Goal: Information Seeking & Learning: Learn about a topic

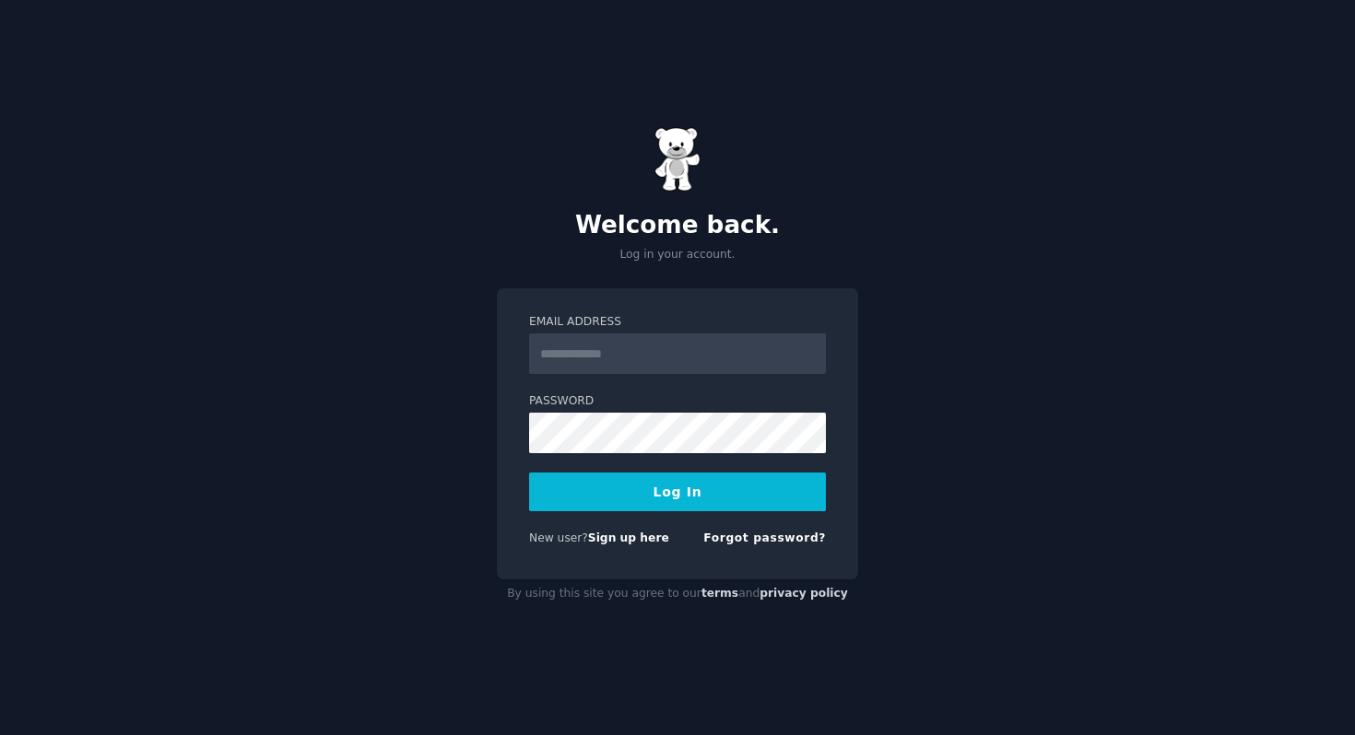
click at [642, 352] on input "Email Address" at bounding box center [677, 354] width 297 height 41
type input "**********"
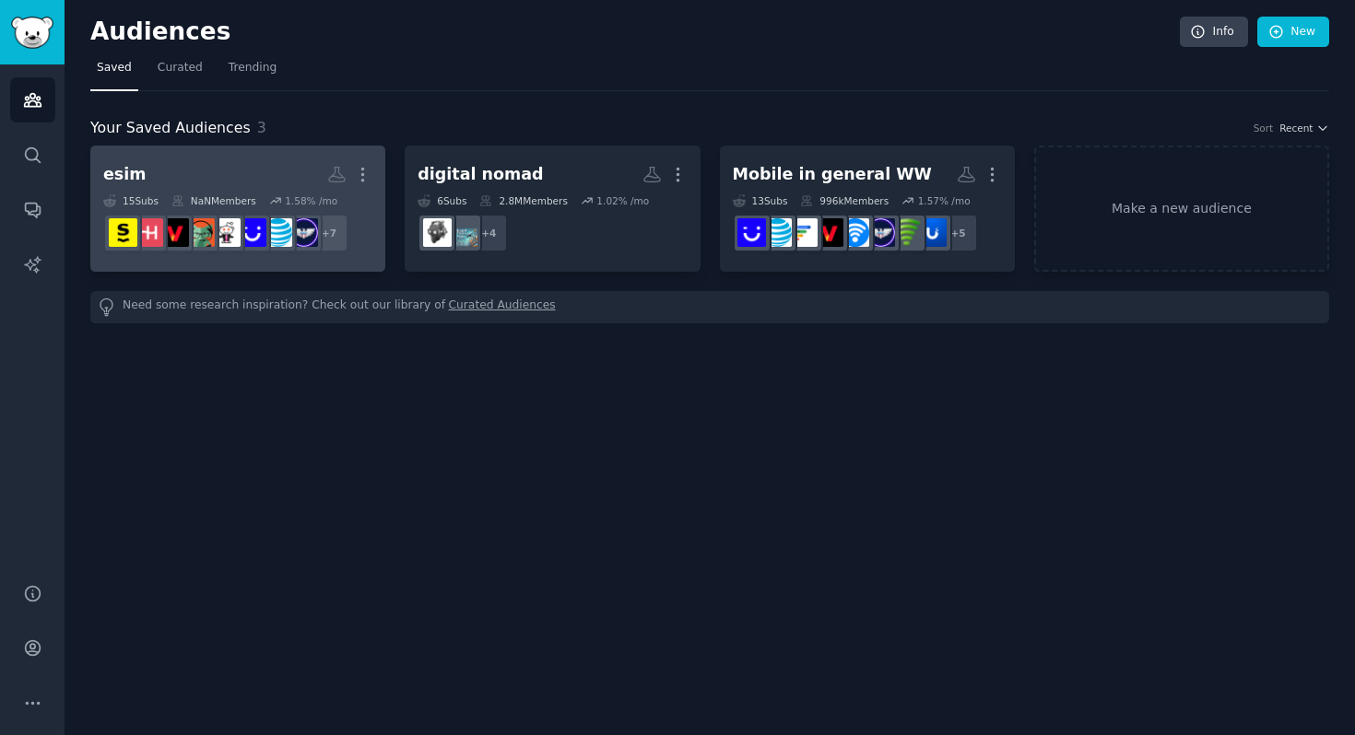
click at [191, 178] on h2 "esim More" at bounding box center [237, 174] width 269 height 32
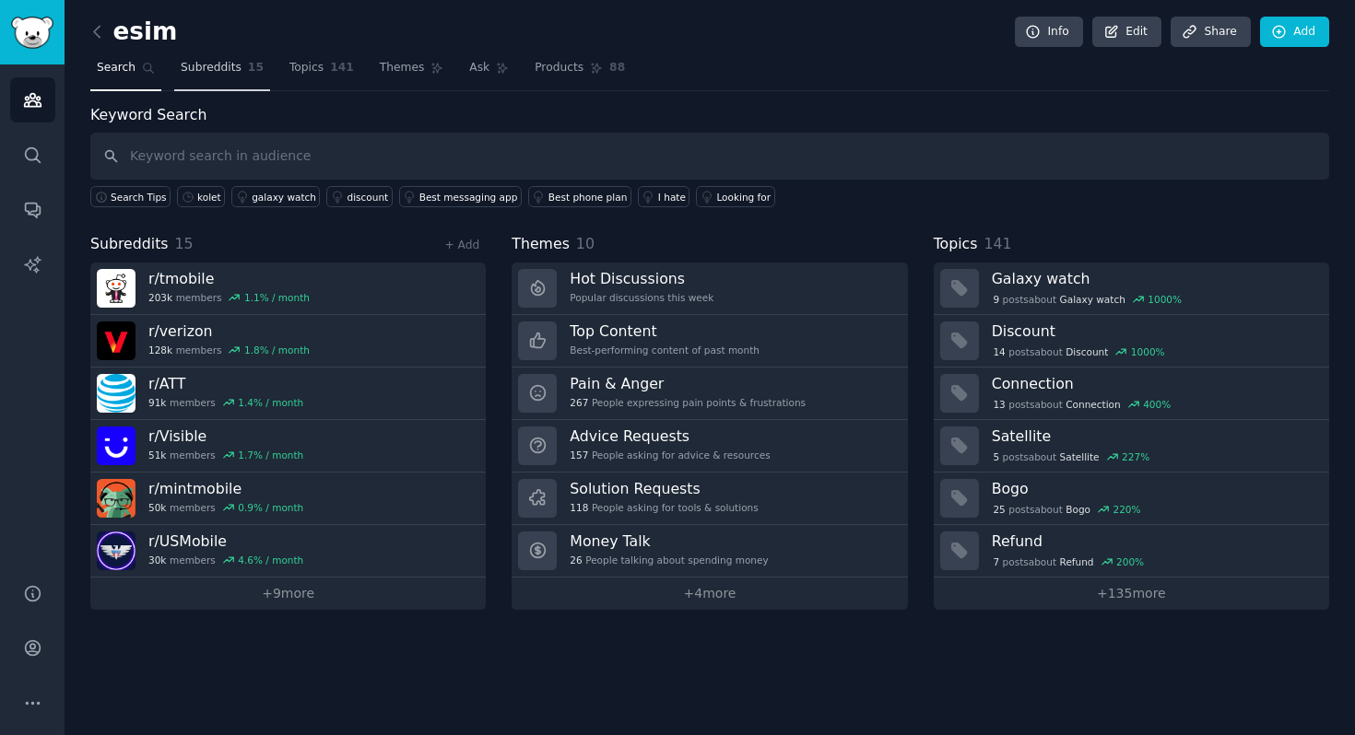
click at [219, 76] on link "Subreddits 15" at bounding box center [222, 72] width 96 height 38
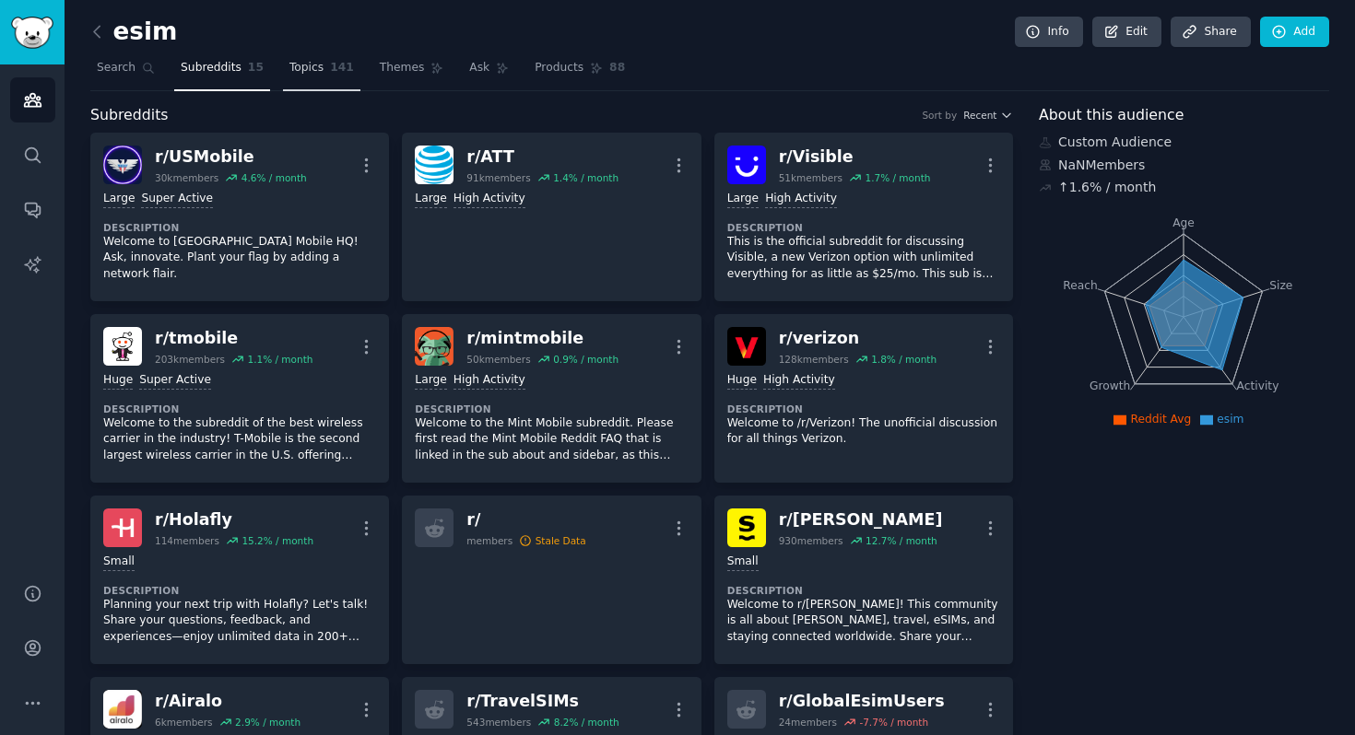
click at [302, 61] on span "Topics" at bounding box center [306, 68] width 34 height 17
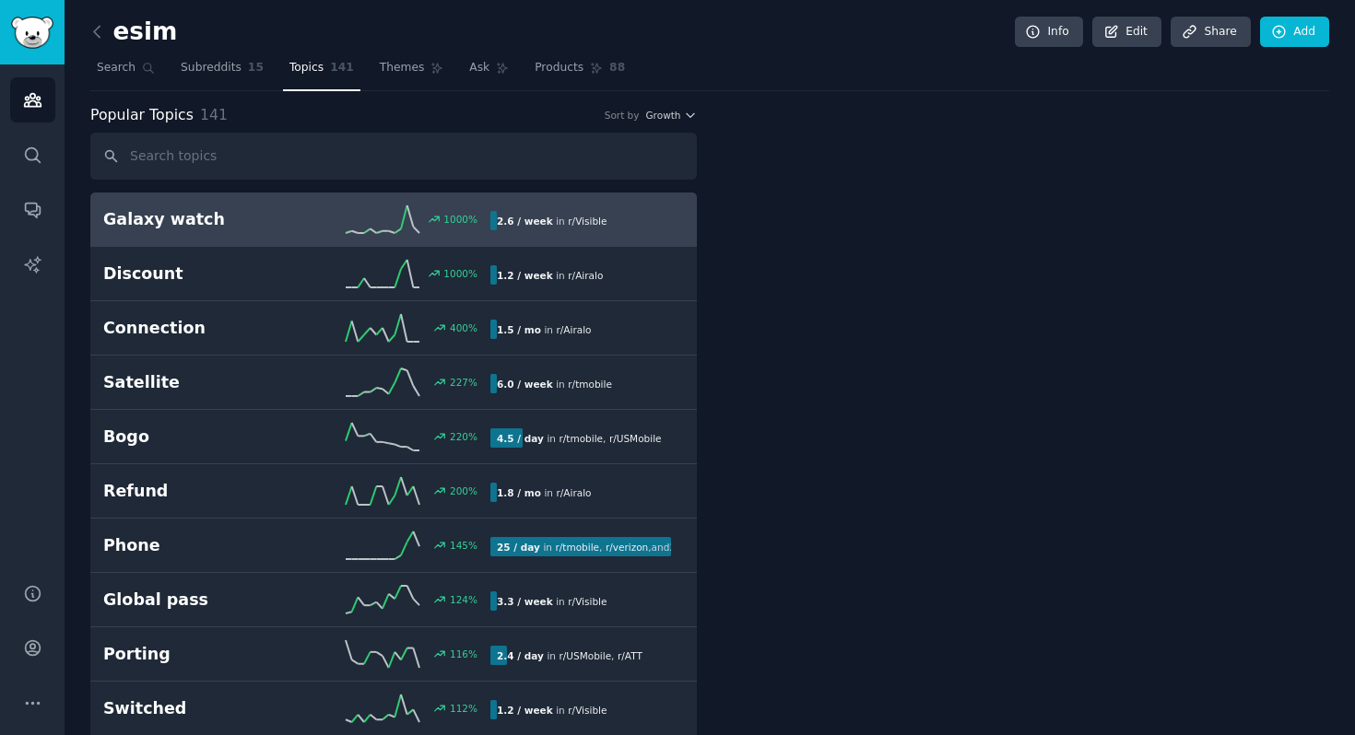
click at [304, 72] on span "Topics" at bounding box center [306, 68] width 34 height 17
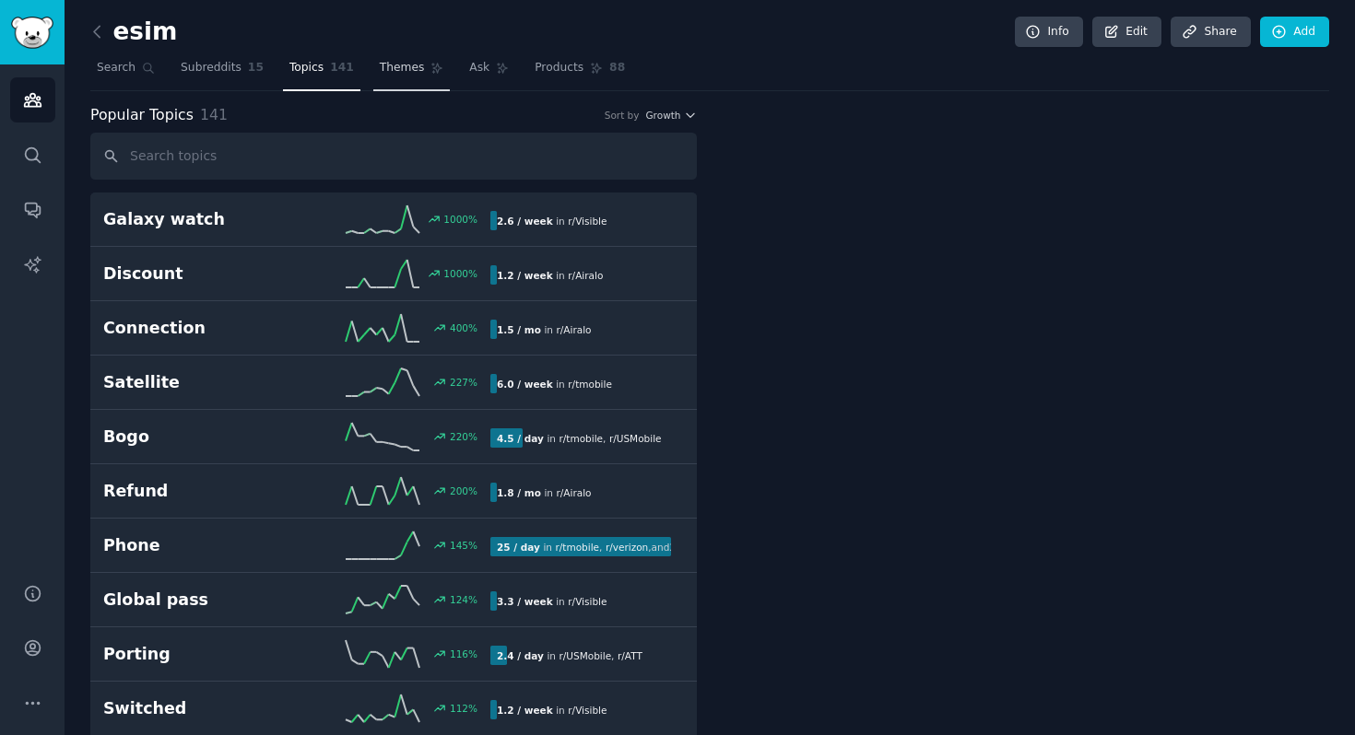
click at [380, 70] on span "Themes" at bounding box center [402, 68] width 45 height 17
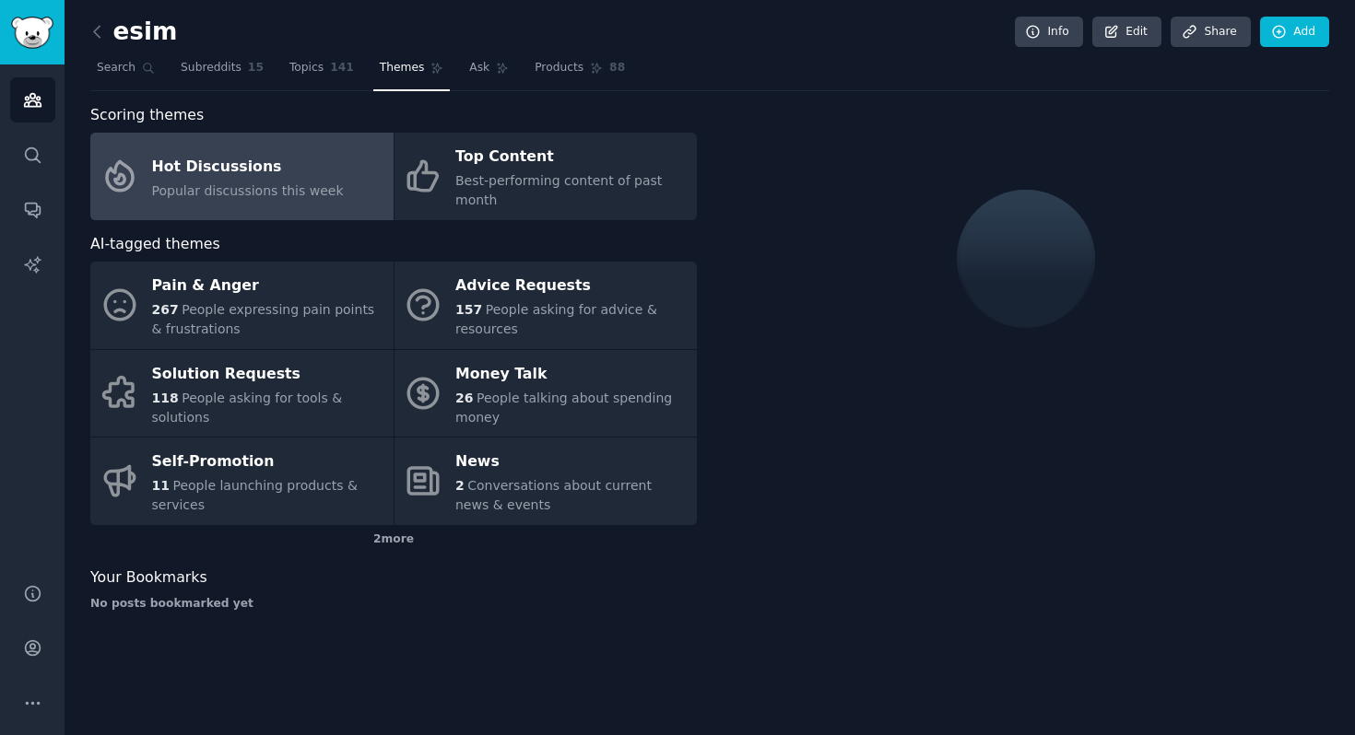
click at [287, 184] on span "Popular discussions this week" at bounding box center [248, 190] width 192 height 15
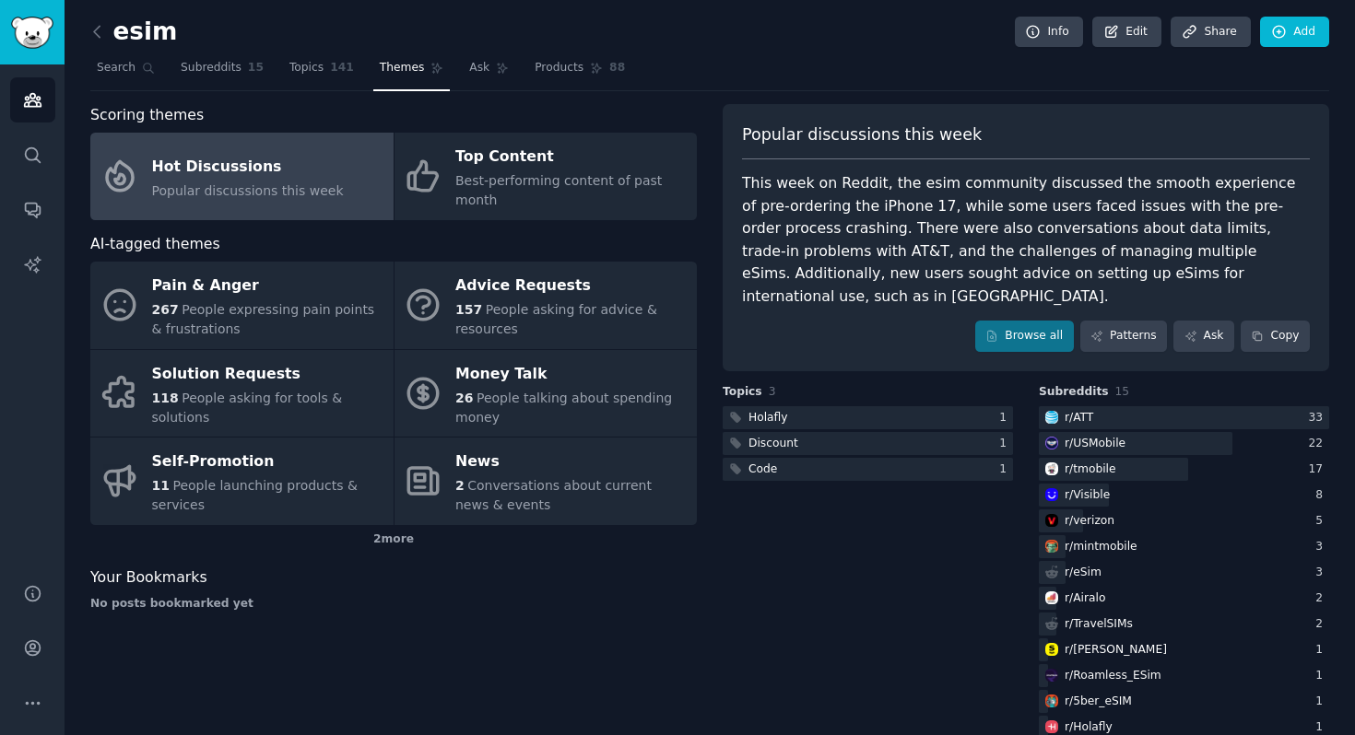
click at [886, 205] on div "This week on Reddit, the esim community discussed the smooth experience of pre-…" at bounding box center [1026, 239] width 568 height 135
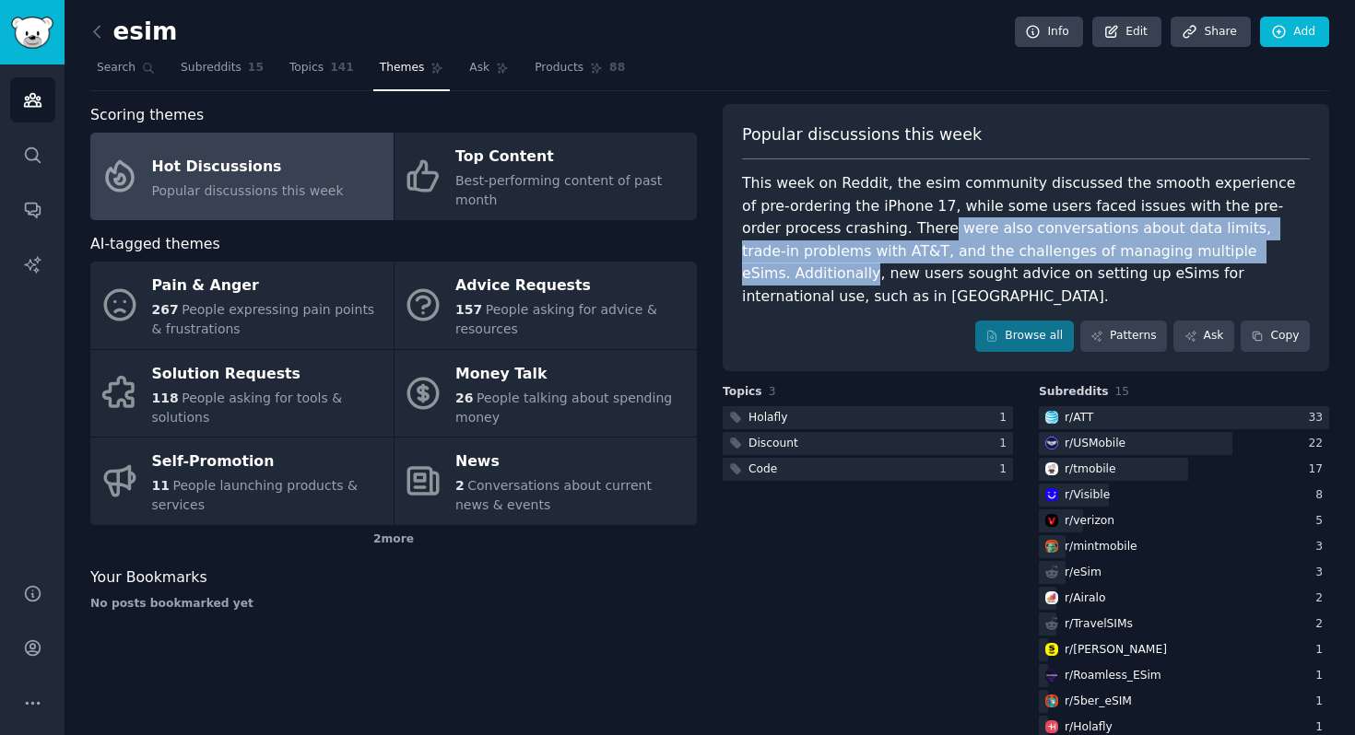
drag, startPoint x: 841, startPoint y: 231, endPoint x: 1173, endPoint y: 247, distance: 332.1
click at [1173, 247] on div "This week on Reddit, the esim community discussed the smooth experience of pre-…" at bounding box center [1026, 239] width 568 height 135
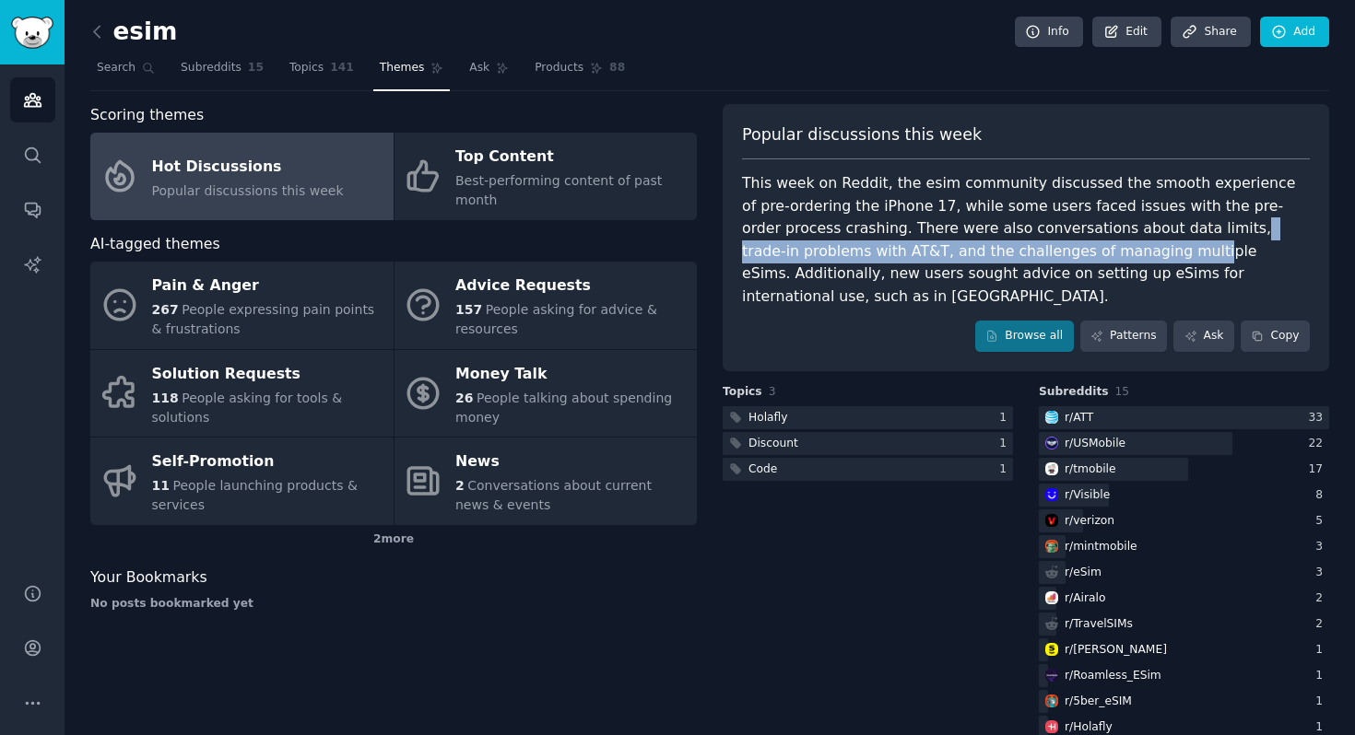
drag, startPoint x: 1121, startPoint y: 229, endPoint x: 1029, endPoint y: 245, distance: 93.6
click at [1029, 245] on div "This week on Reddit, the esim community discussed the smooth experience of pre-…" at bounding box center [1026, 239] width 568 height 135
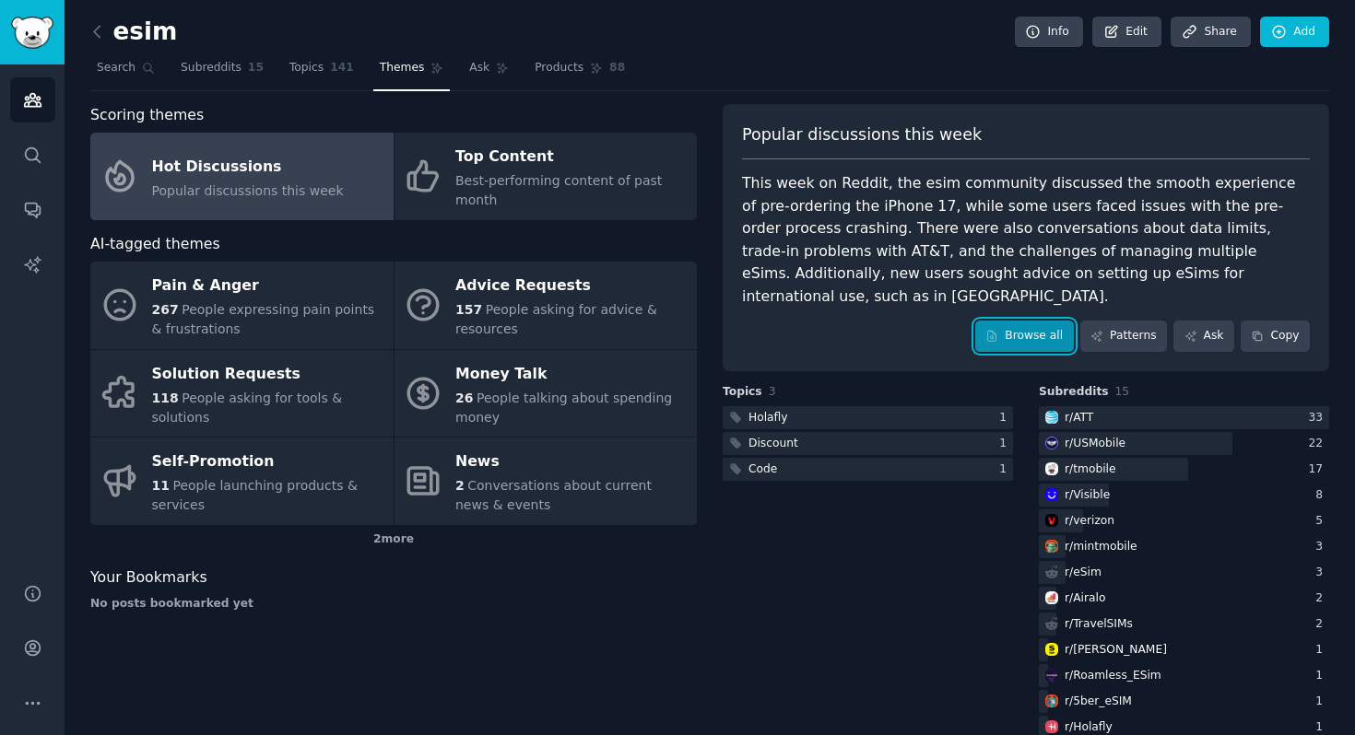
click at [1029, 321] on link "Browse all" at bounding box center [1024, 336] width 99 height 31
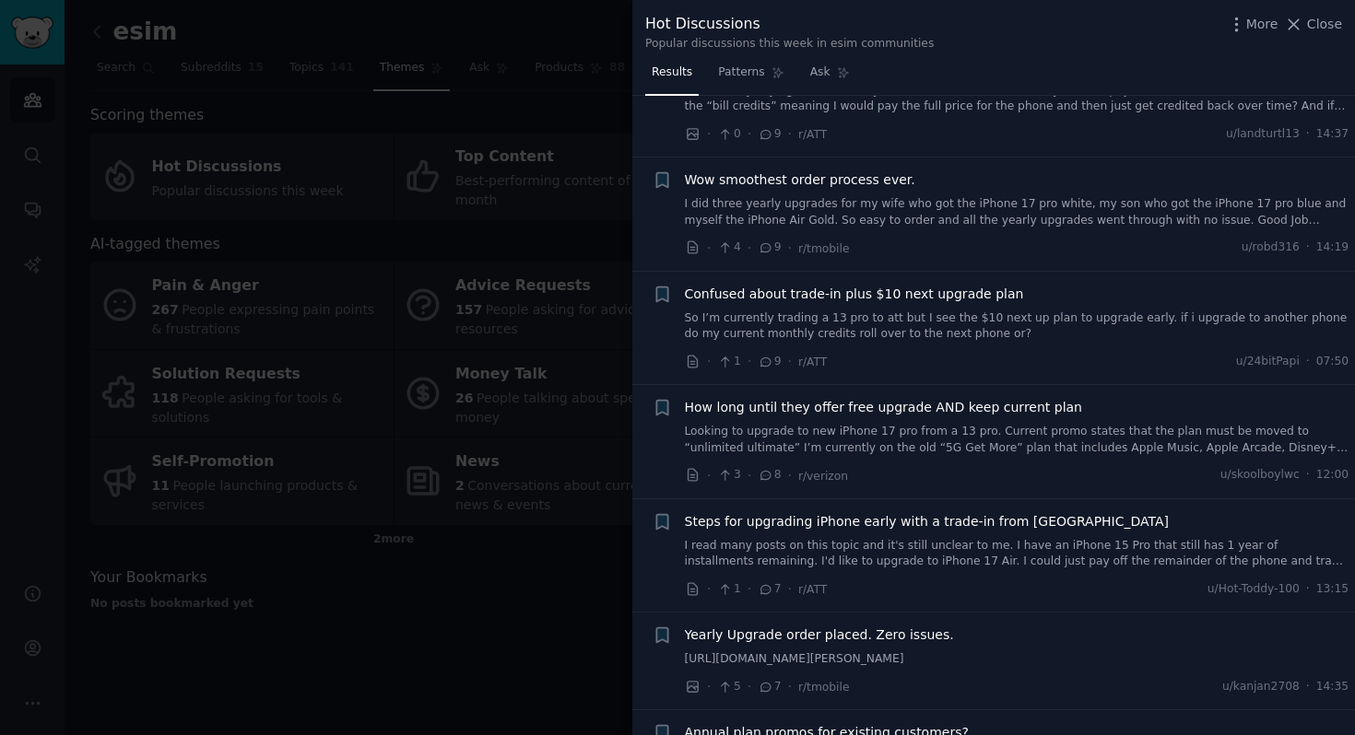
scroll to position [4446, 0]
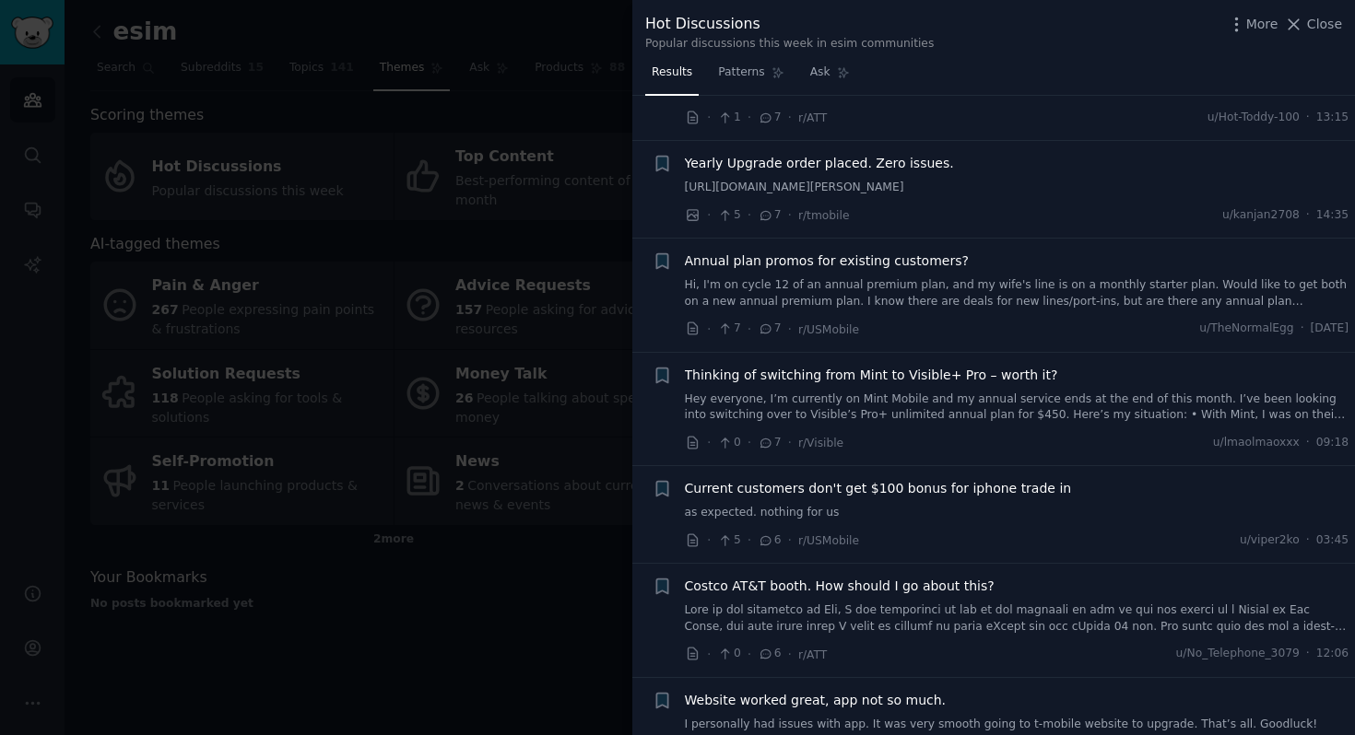
click at [411, 213] on div at bounding box center [677, 367] width 1355 height 735
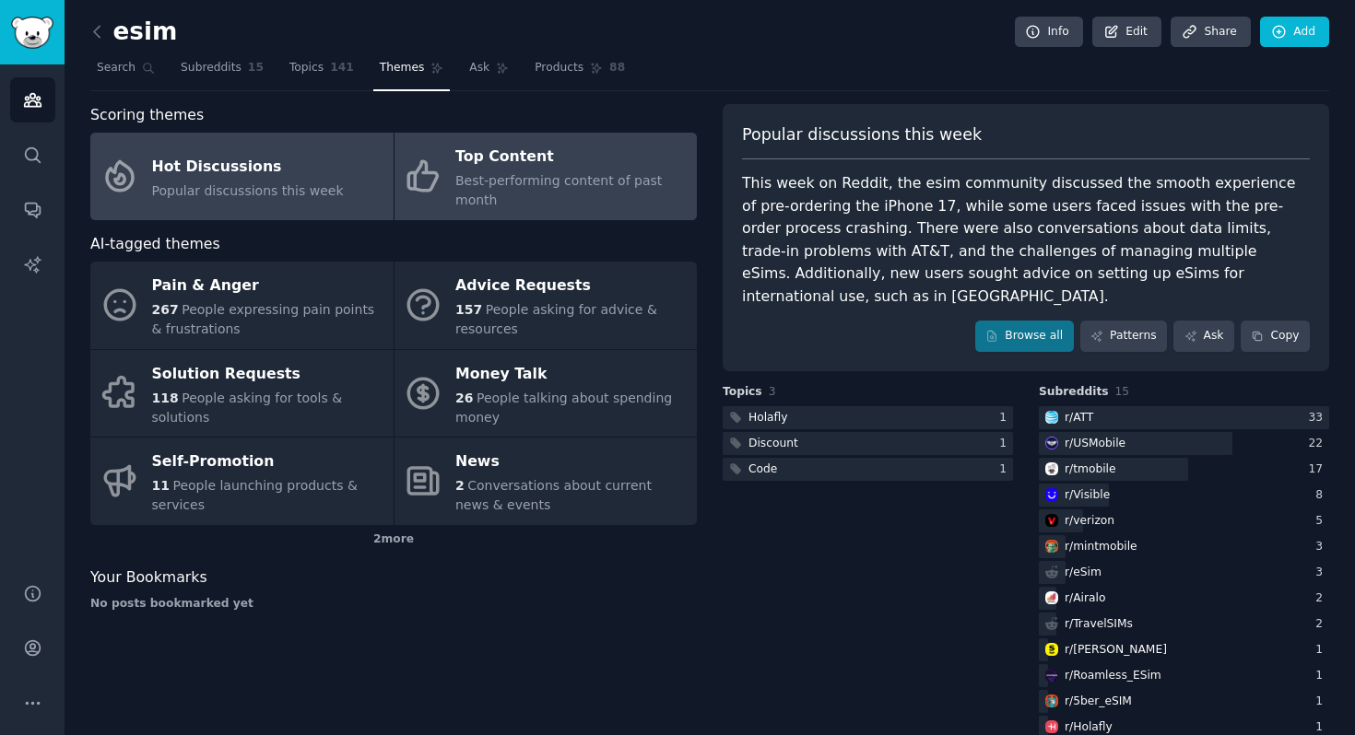
click at [521, 183] on span "Best-performing content of past month" at bounding box center [558, 190] width 206 height 34
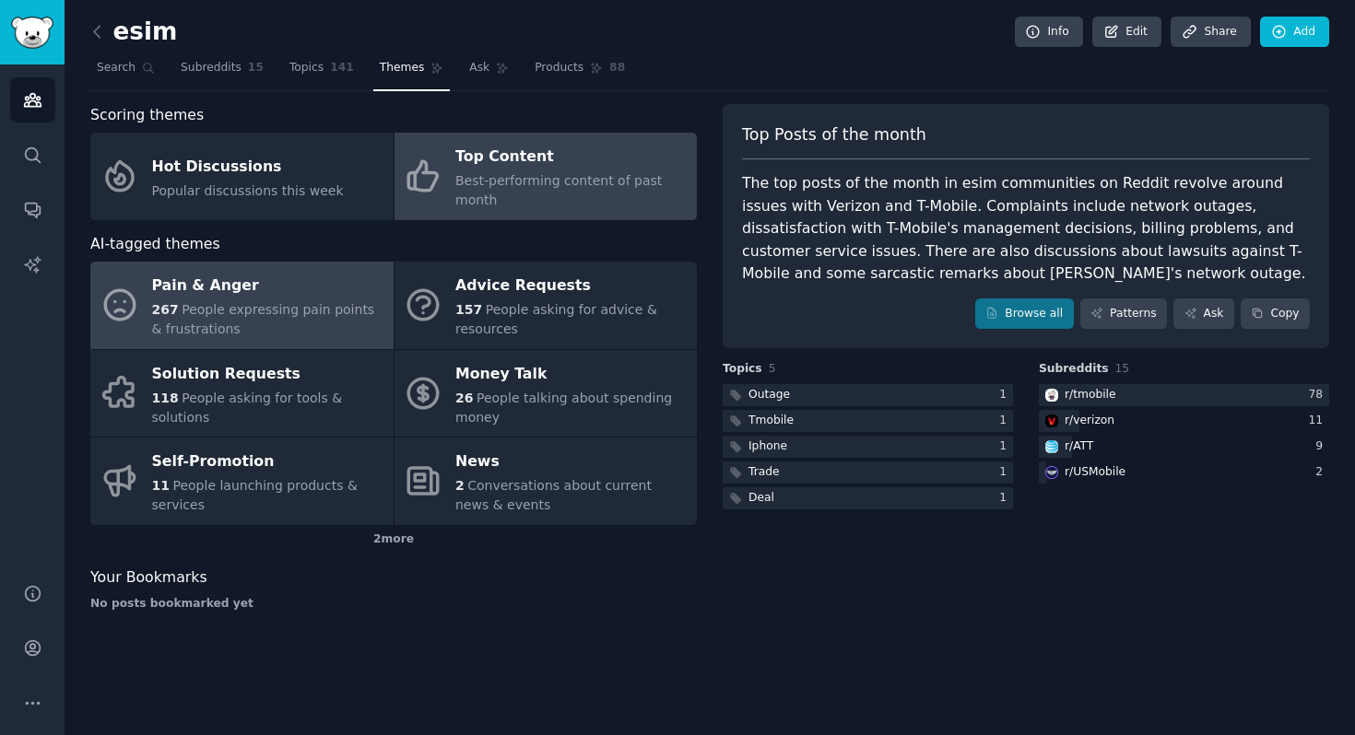
click at [230, 302] on span "People expressing pain points & frustrations" at bounding box center [263, 319] width 223 height 34
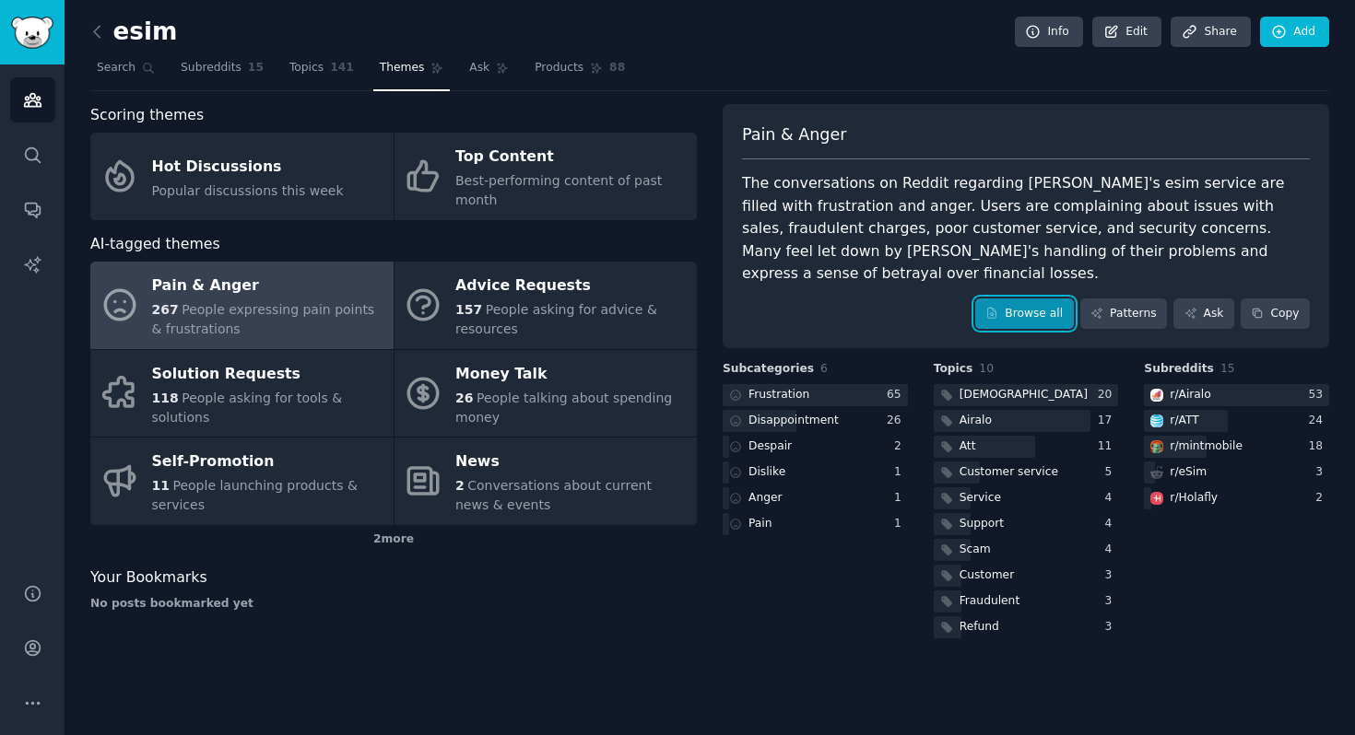
click at [1028, 299] on link "Browse all" at bounding box center [1024, 314] width 99 height 31
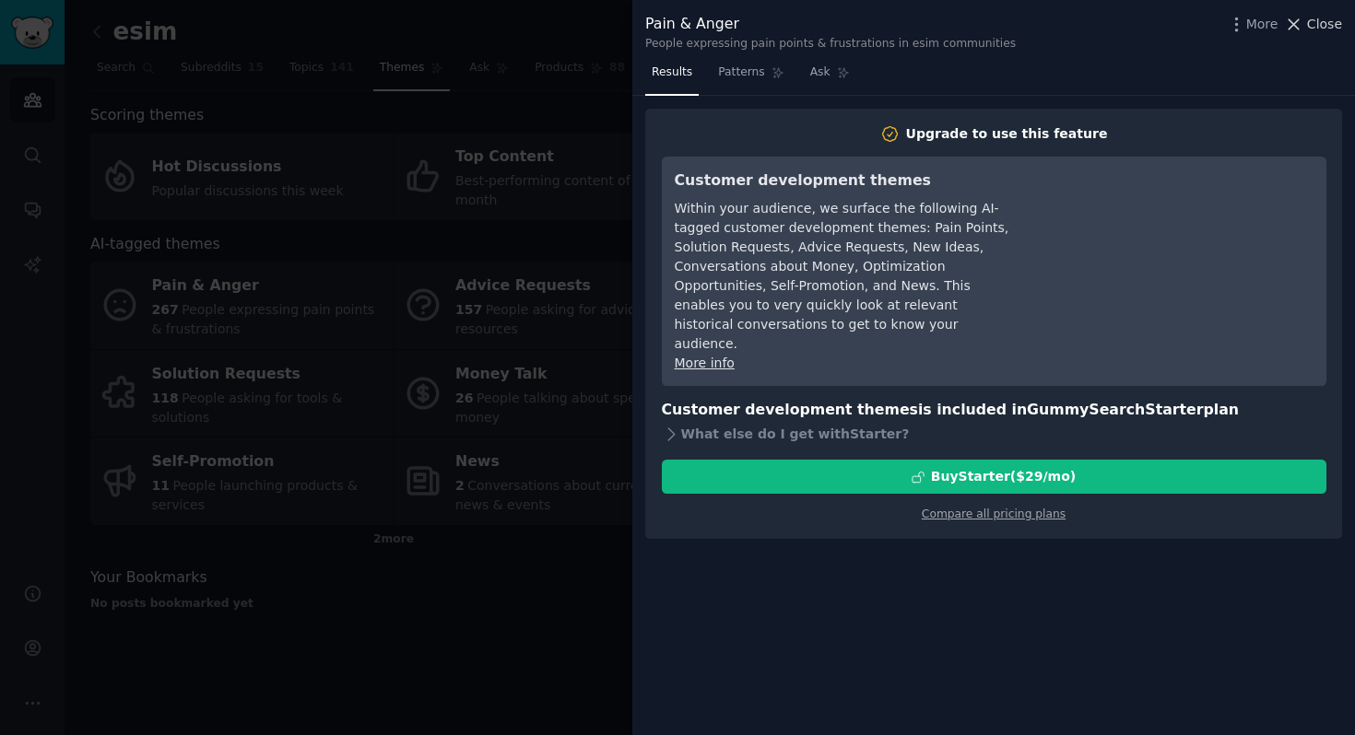
click at [1300, 18] on icon at bounding box center [1293, 24] width 19 height 19
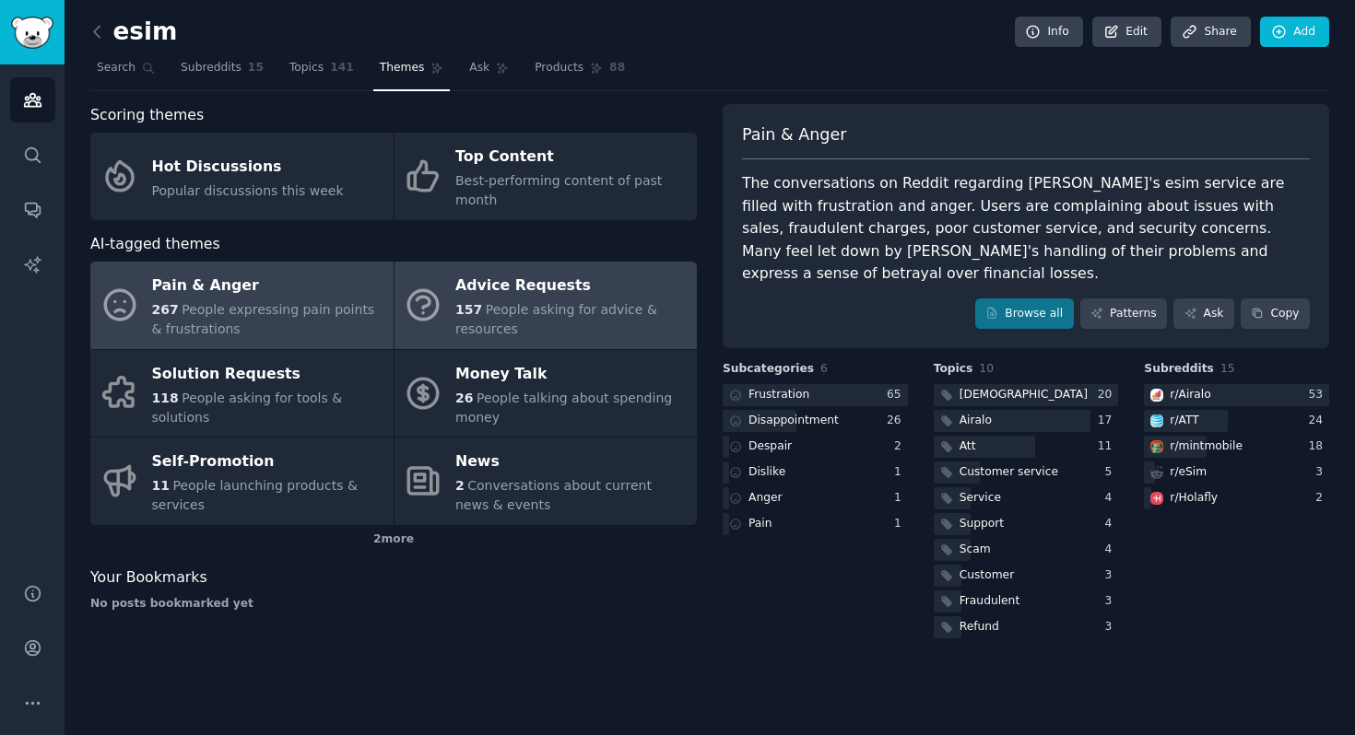
click at [585, 292] on div "Advice Requests" at bounding box center [571, 286] width 232 height 29
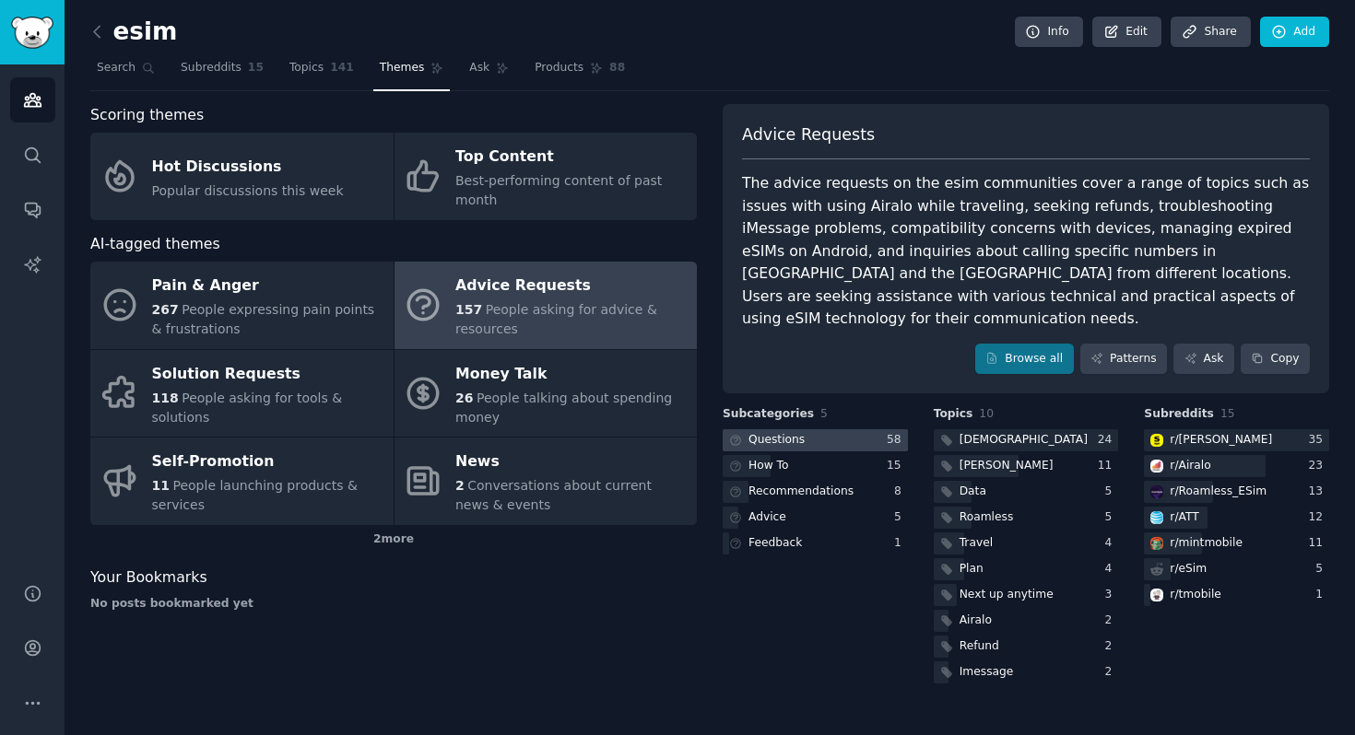
click at [827, 429] on div at bounding box center [814, 440] width 185 height 23
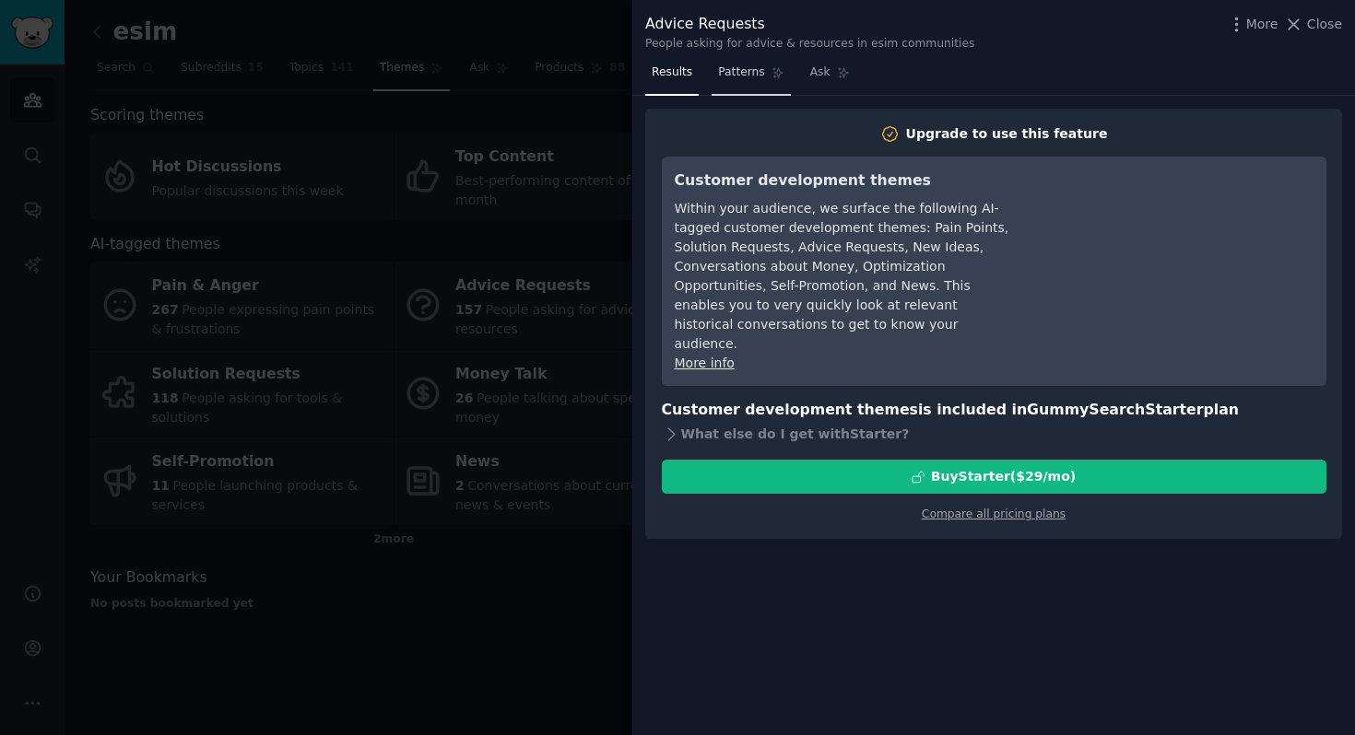
click at [750, 78] on span "Patterns" at bounding box center [741, 73] width 46 height 17
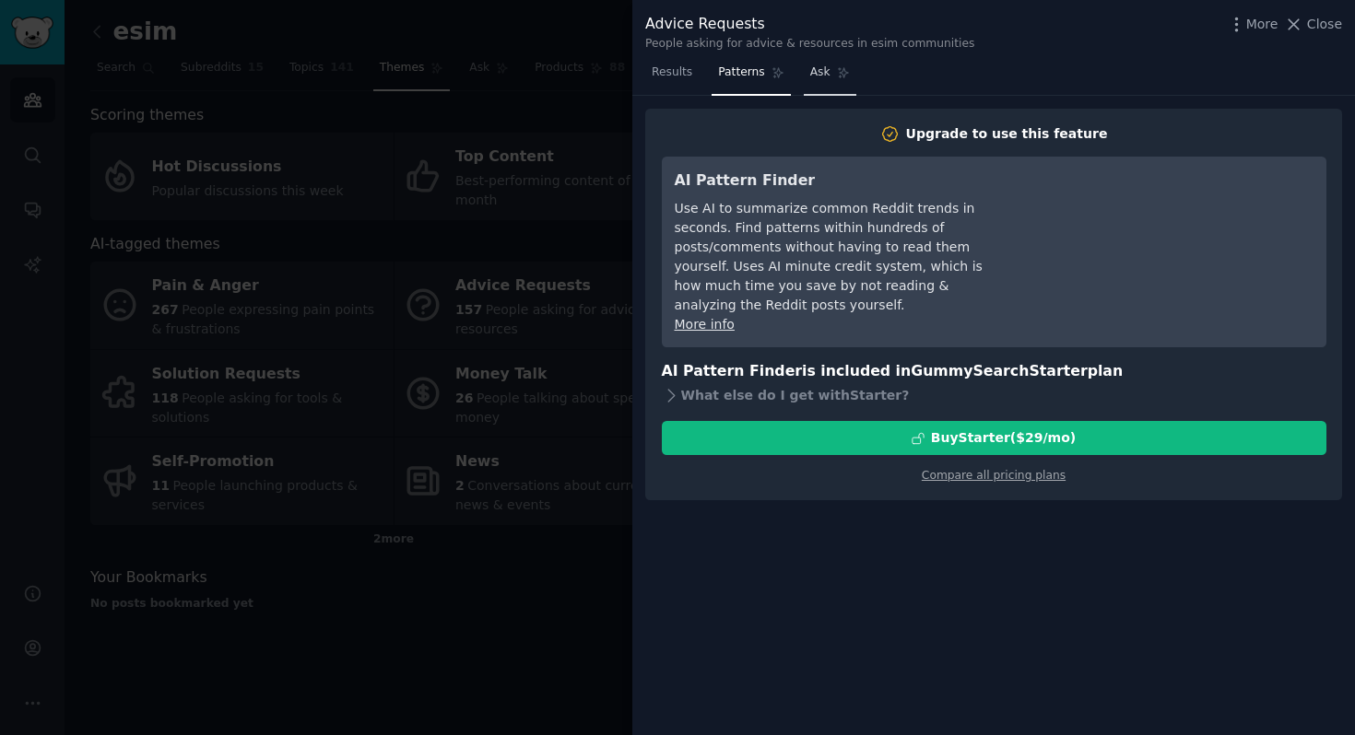
click at [819, 77] on span "Ask" at bounding box center [820, 73] width 20 height 17
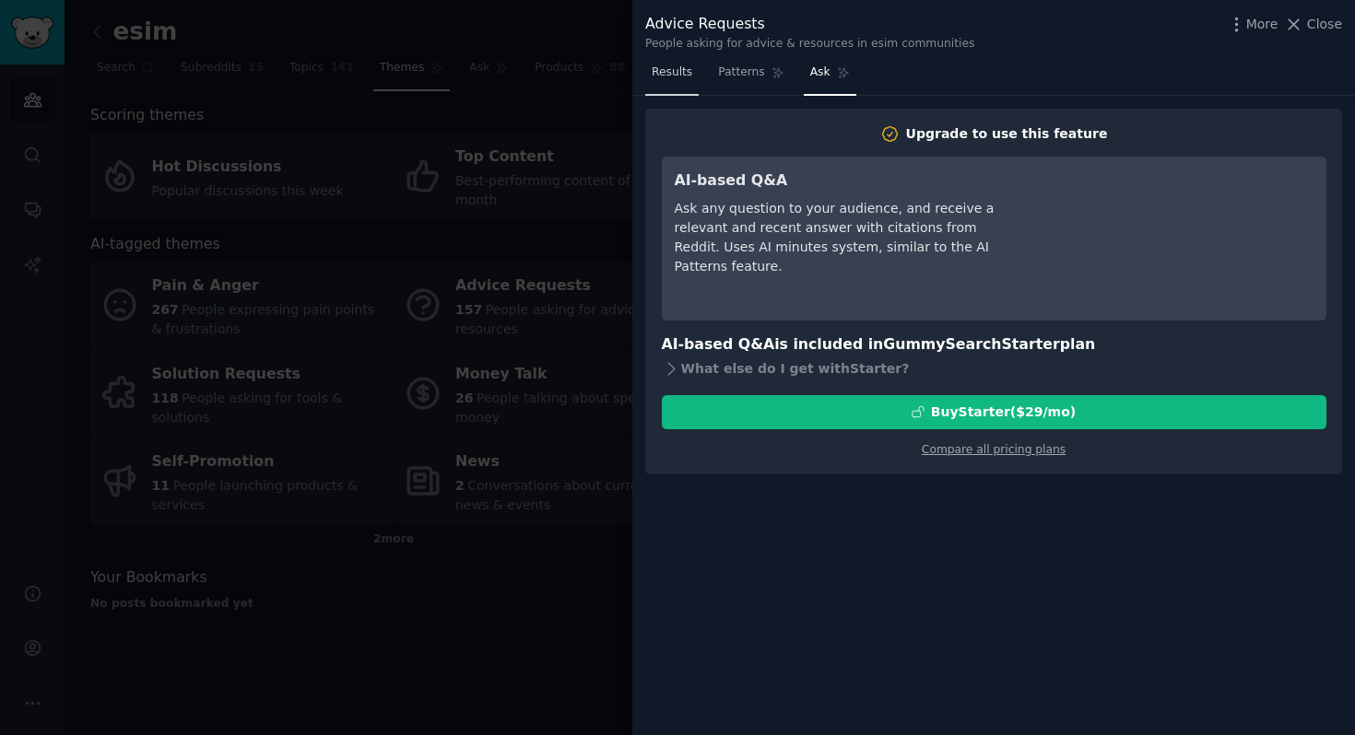
click at [665, 77] on span "Results" at bounding box center [671, 73] width 41 height 17
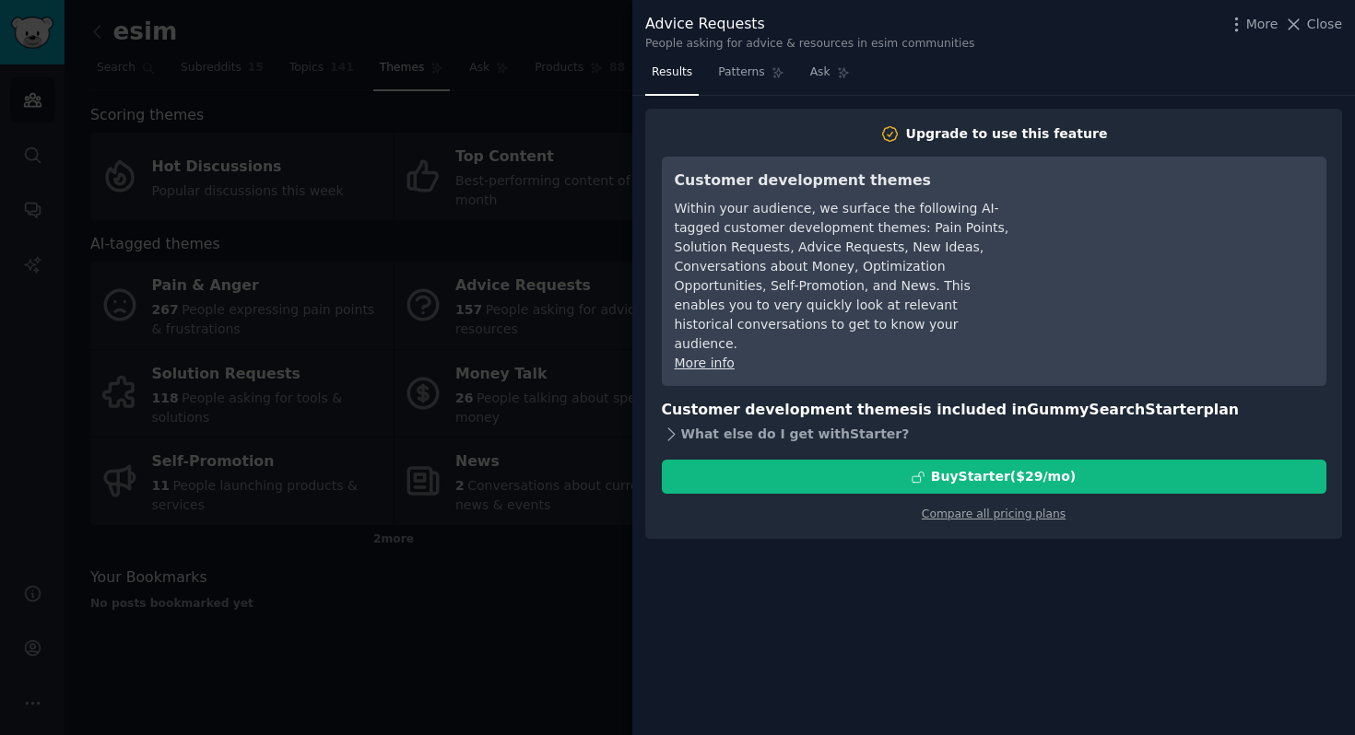
click at [780, 421] on div "What else do I get with Starter ?" at bounding box center [994, 434] width 664 height 26
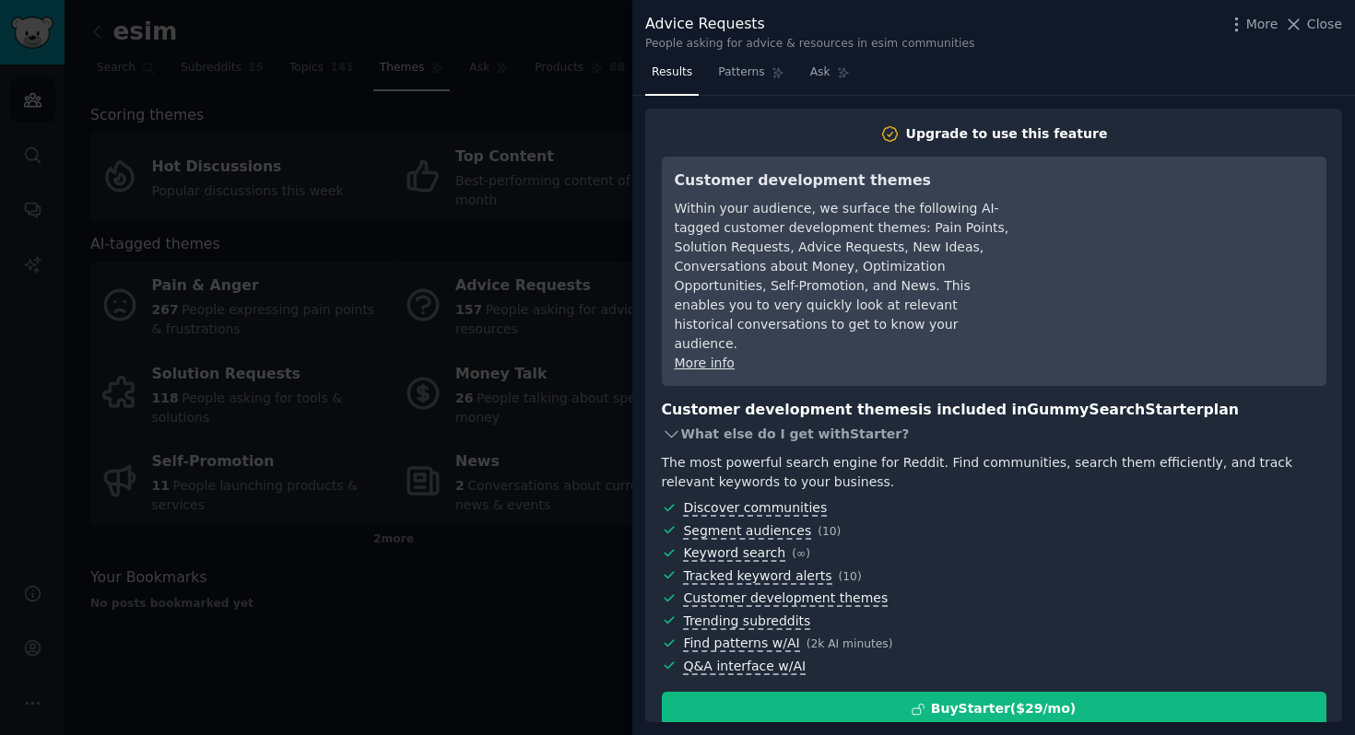
click at [778, 421] on div "What else do I get with Starter ?" at bounding box center [994, 434] width 664 height 26
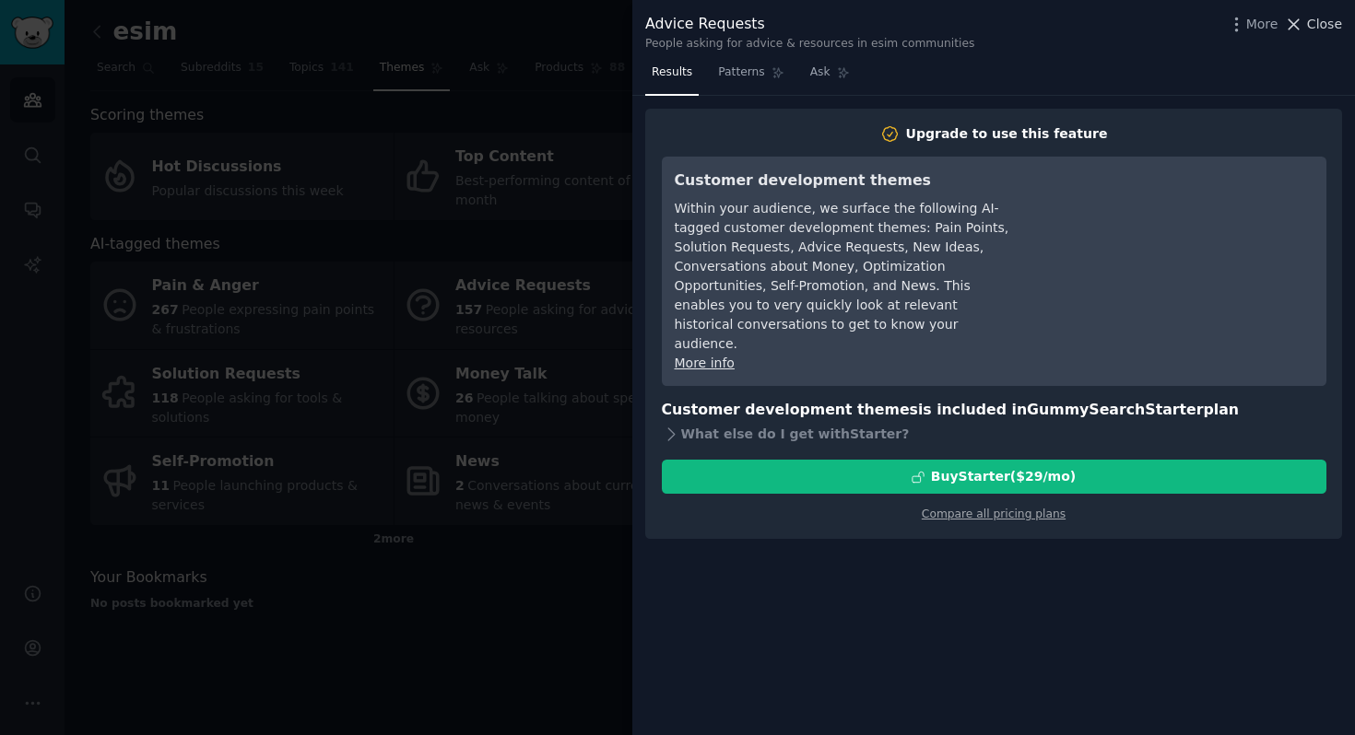
click at [1317, 28] on span "Close" at bounding box center [1324, 24] width 35 height 19
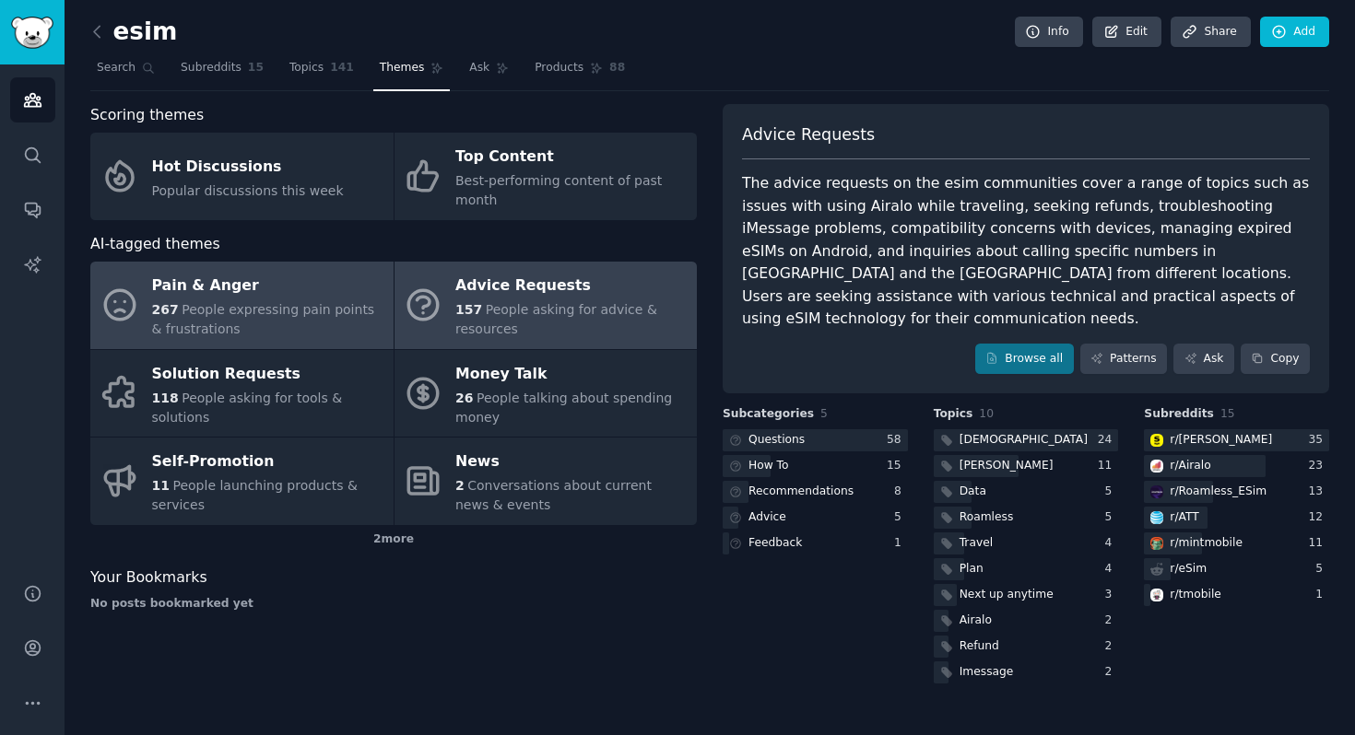
click at [366, 326] on div "267 People expressing pain points & frustrations" at bounding box center [268, 319] width 232 height 39
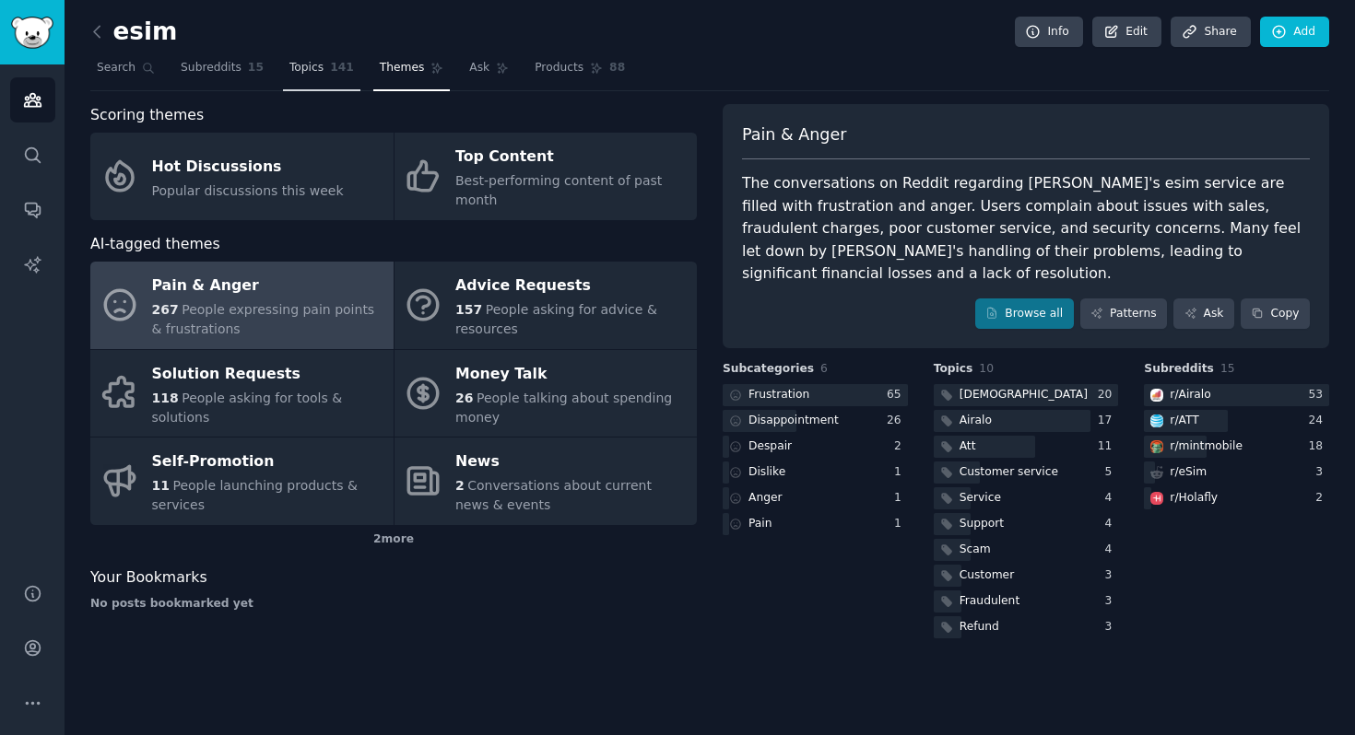
click at [320, 69] on link "Topics 141" at bounding box center [321, 72] width 77 height 38
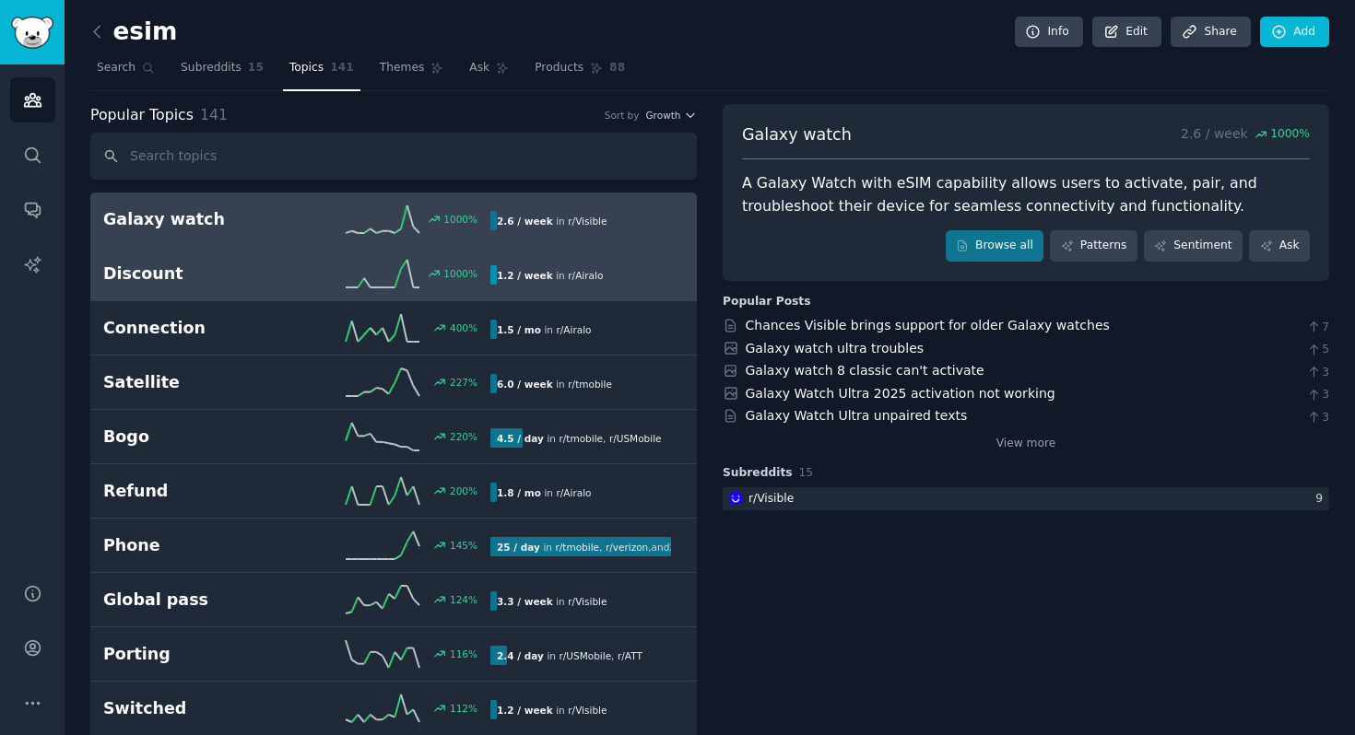
click at [238, 280] on h2 "Discount" at bounding box center [200, 274] width 194 height 23
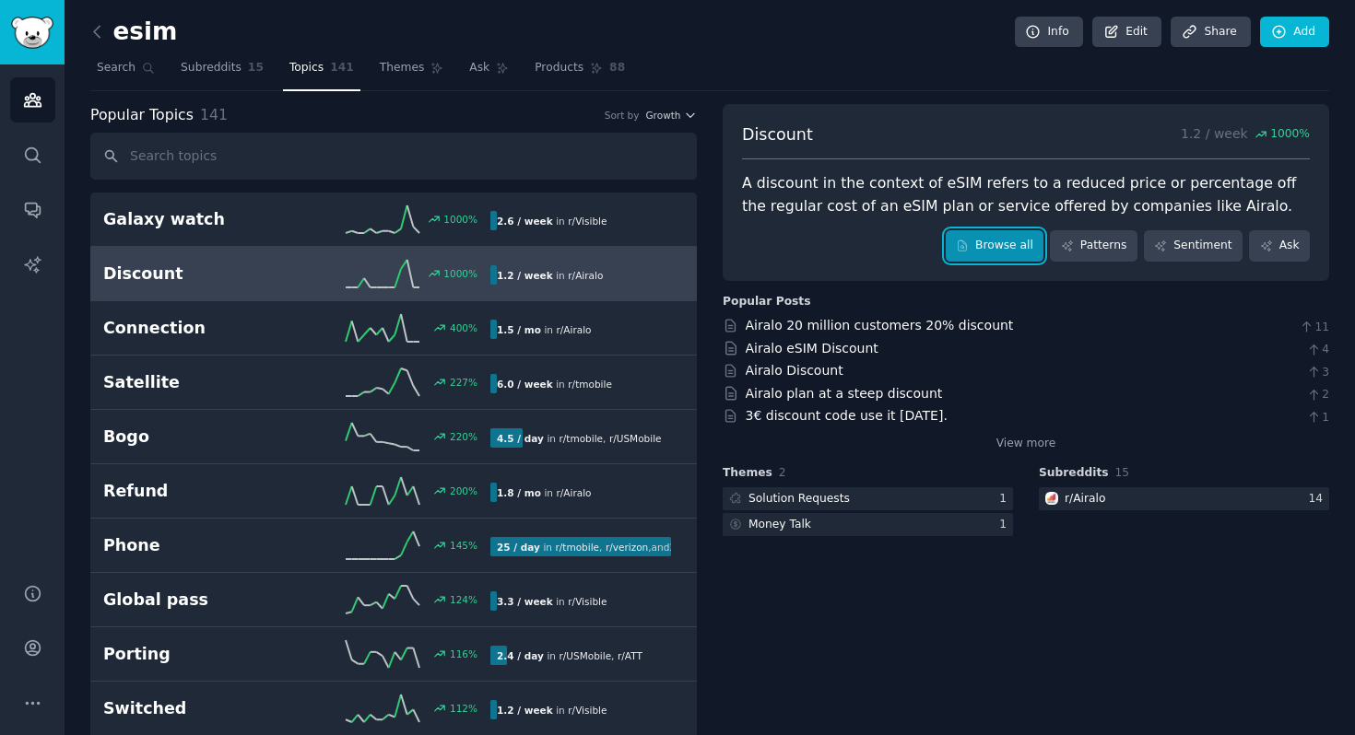
click at [986, 249] on link "Browse all" at bounding box center [994, 245] width 99 height 31
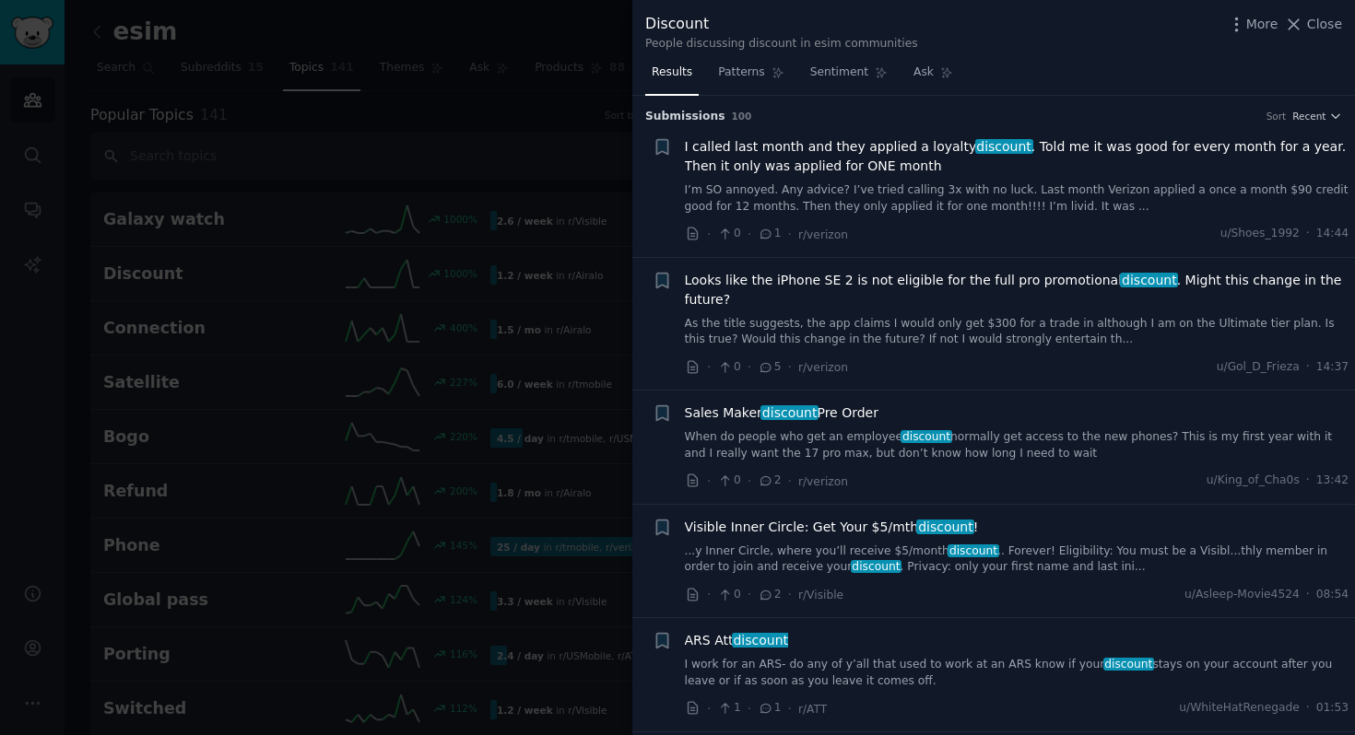
scroll to position [144, 0]
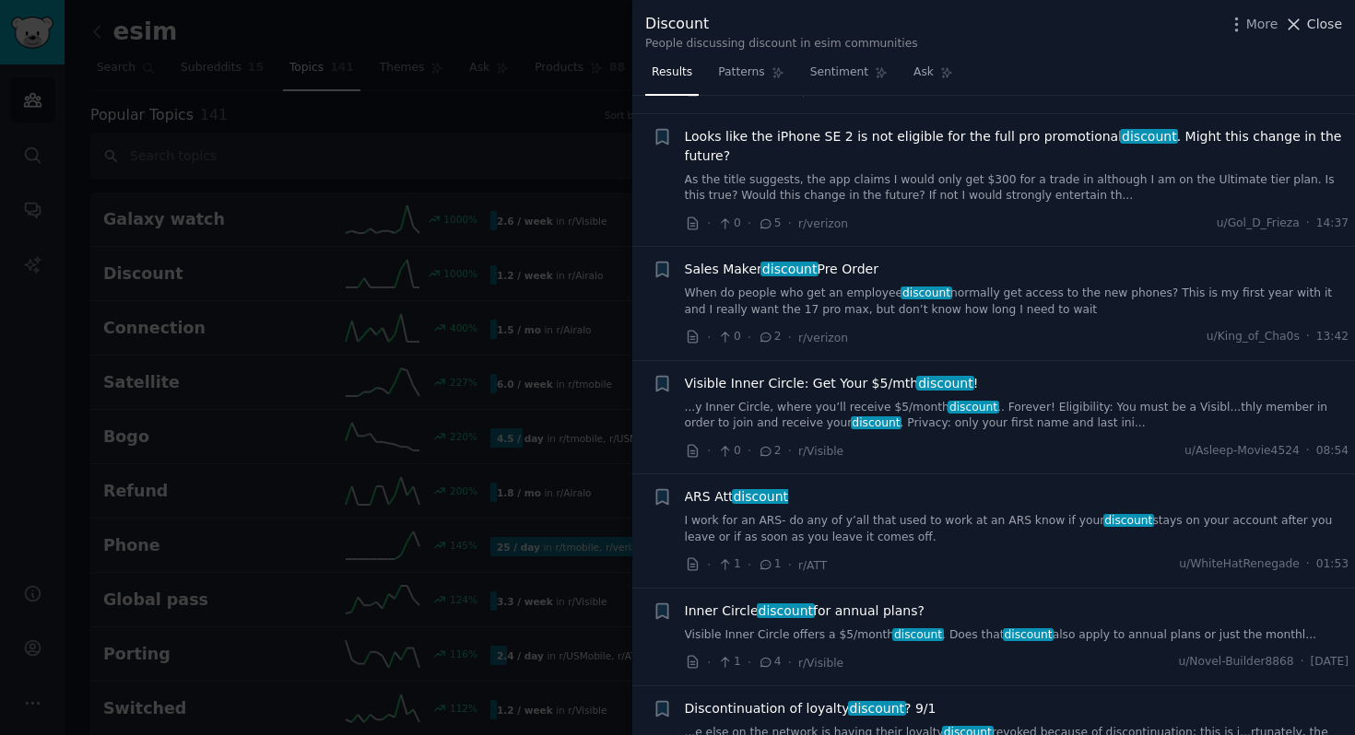
click at [1307, 31] on button "Close" at bounding box center [1313, 24] width 58 height 19
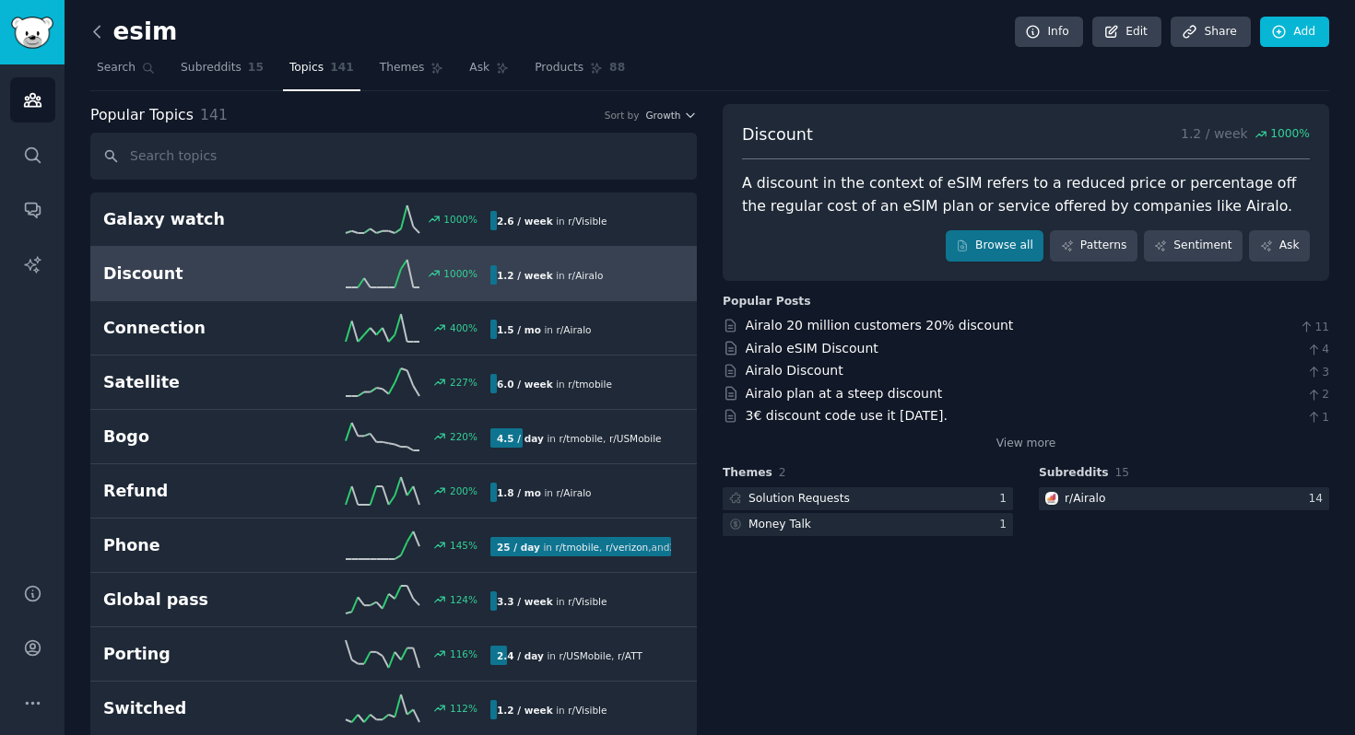
click at [102, 32] on icon at bounding box center [97, 31] width 19 height 19
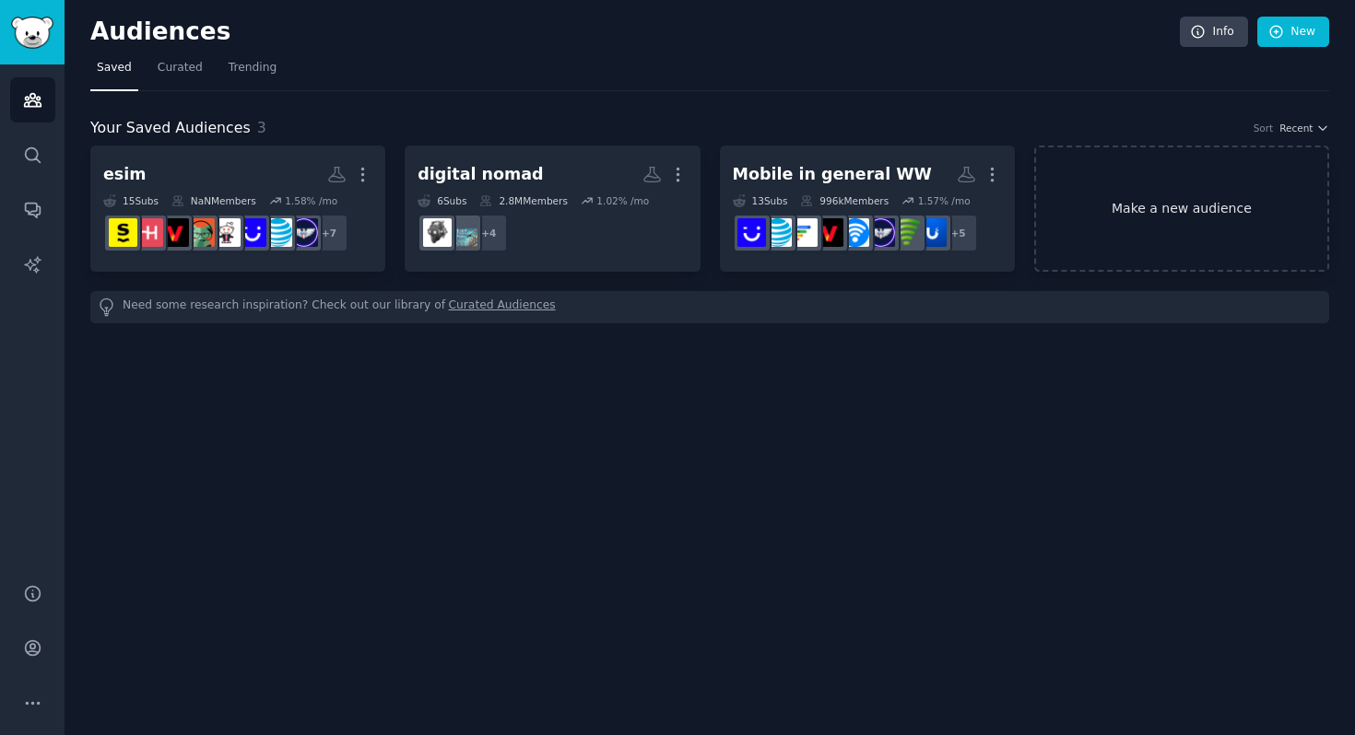
click at [1084, 213] on link "Make a new audience" at bounding box center [1181, 209] width 295 height 126
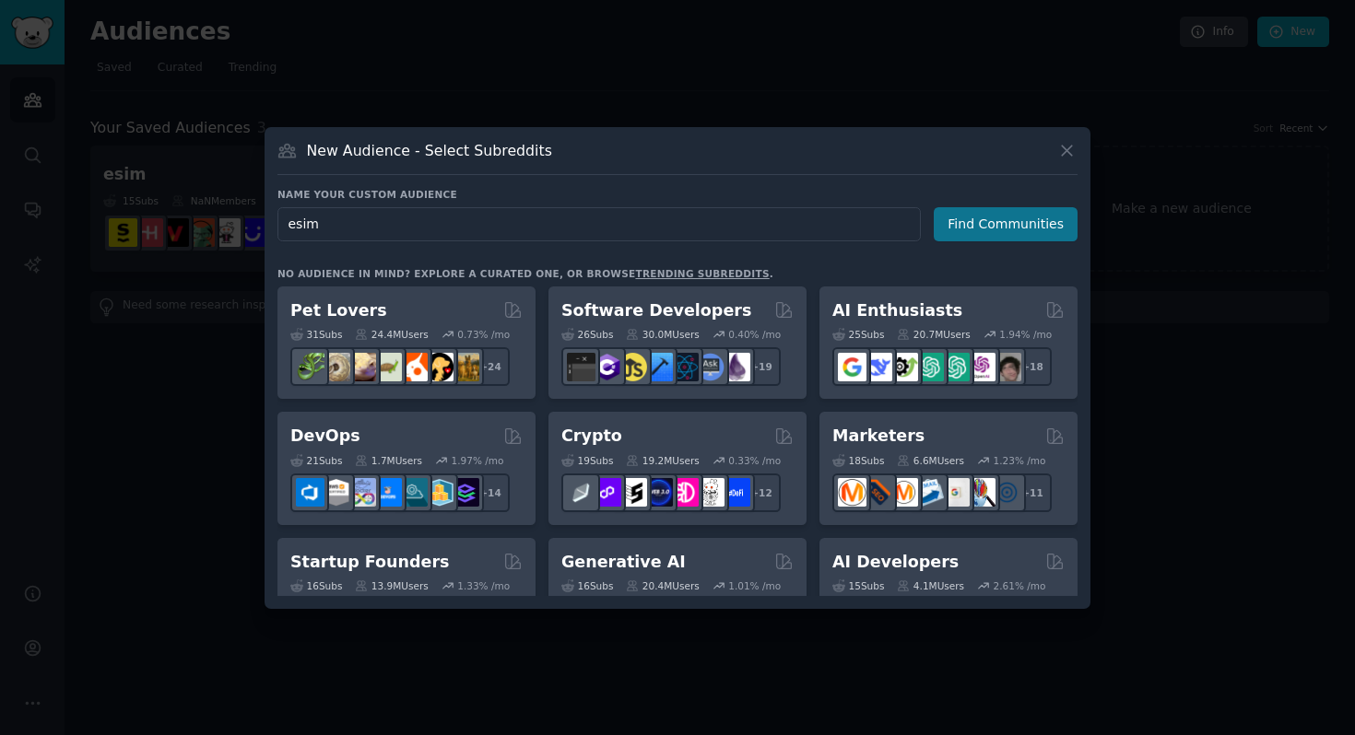
type input "esim"
click at [1014, 236] on button "Find Communities" at bounding box center [1005, 224] width 144 height 34
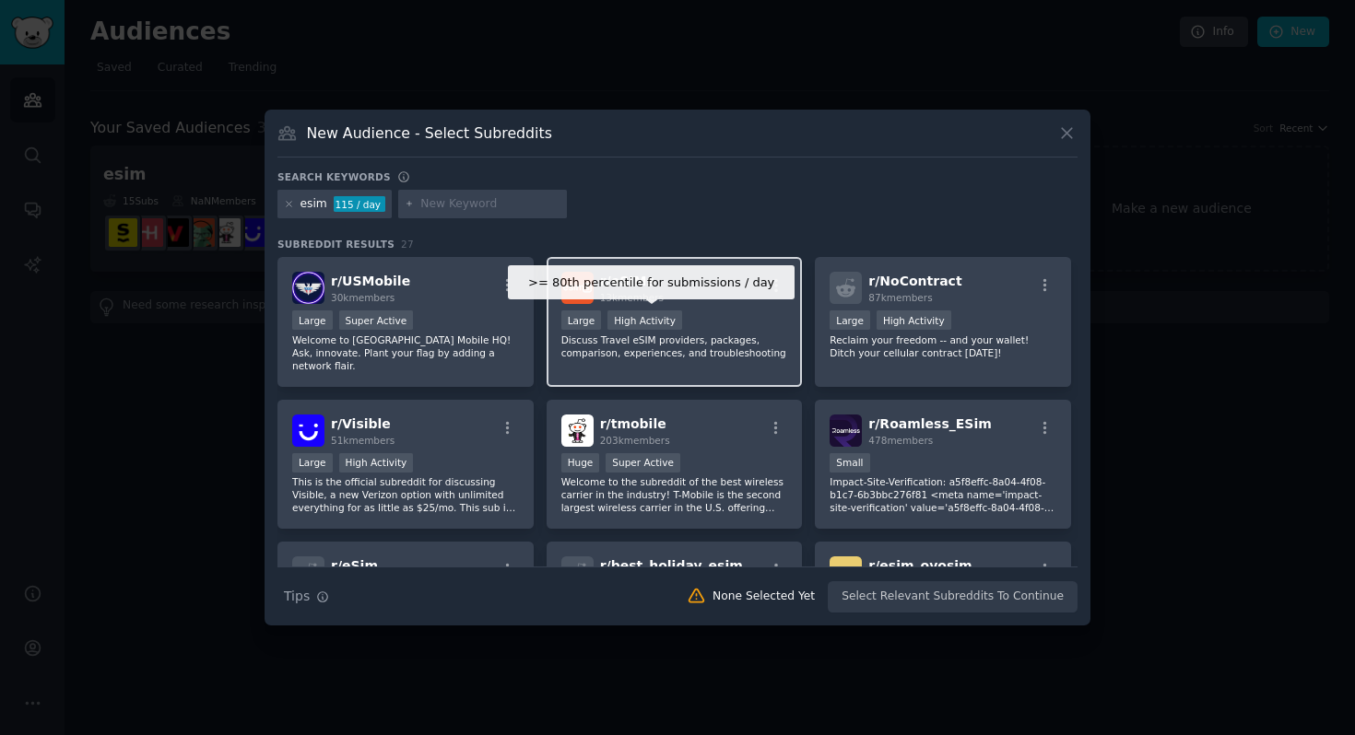
click at [685, 311] on div ">= 80th percentile for submissions / day Large High Activity" at bounding box center [674, 322] width 227 height 23
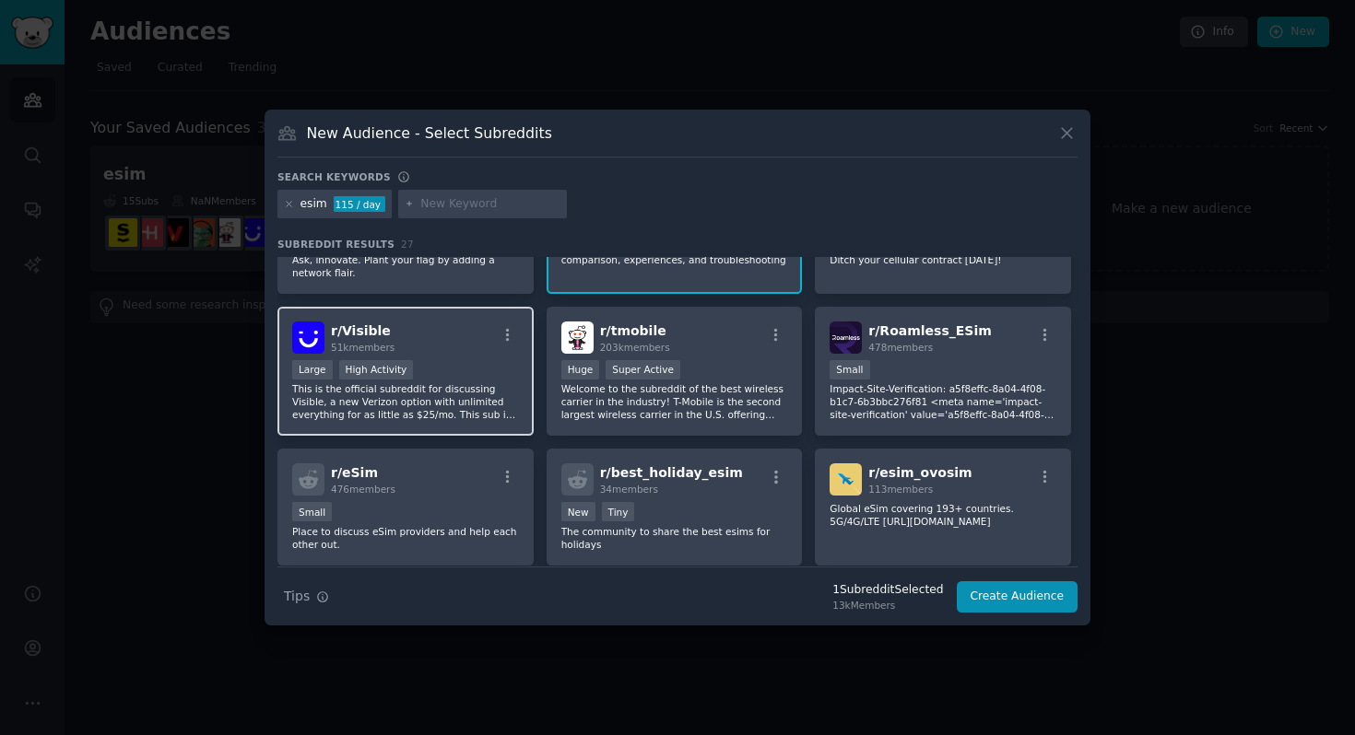
scroll to position [126, 0]
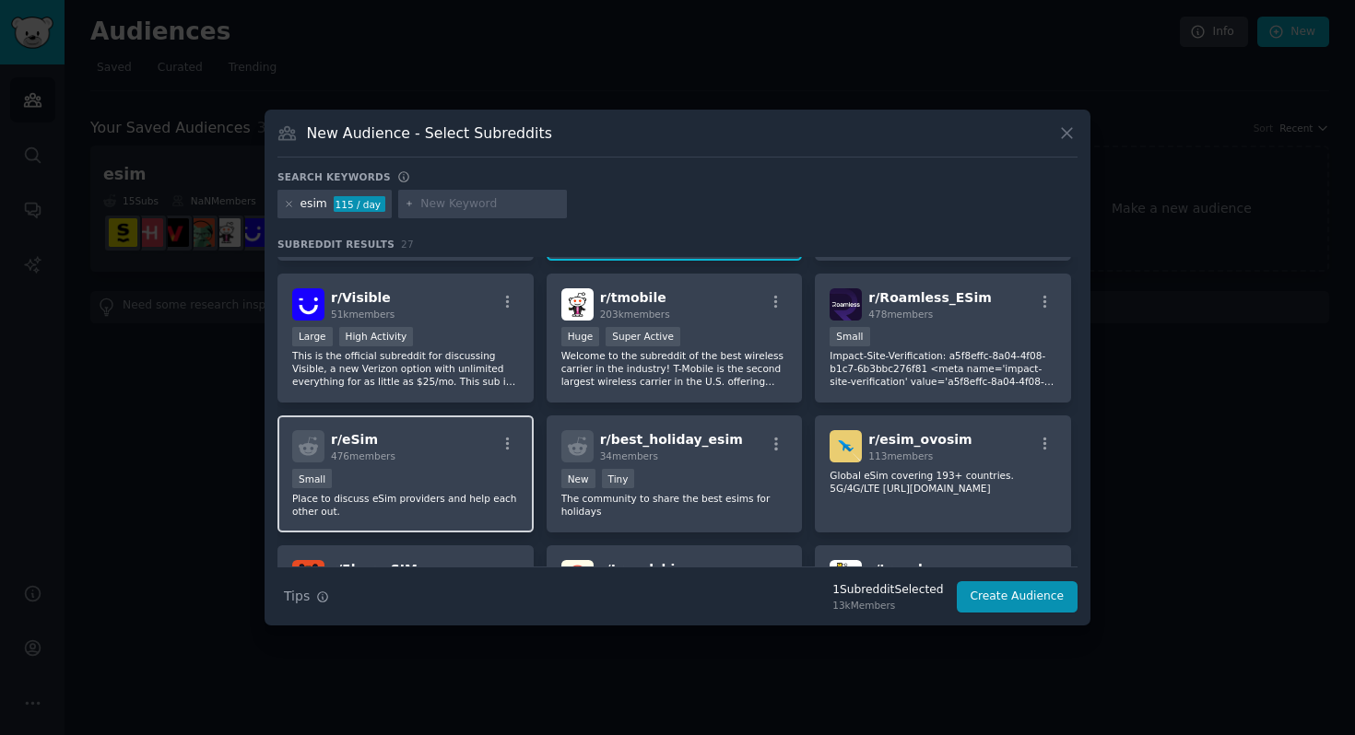
click at [430, 469] on div "Small" at bounding box center [405, 480] width 227 height 23
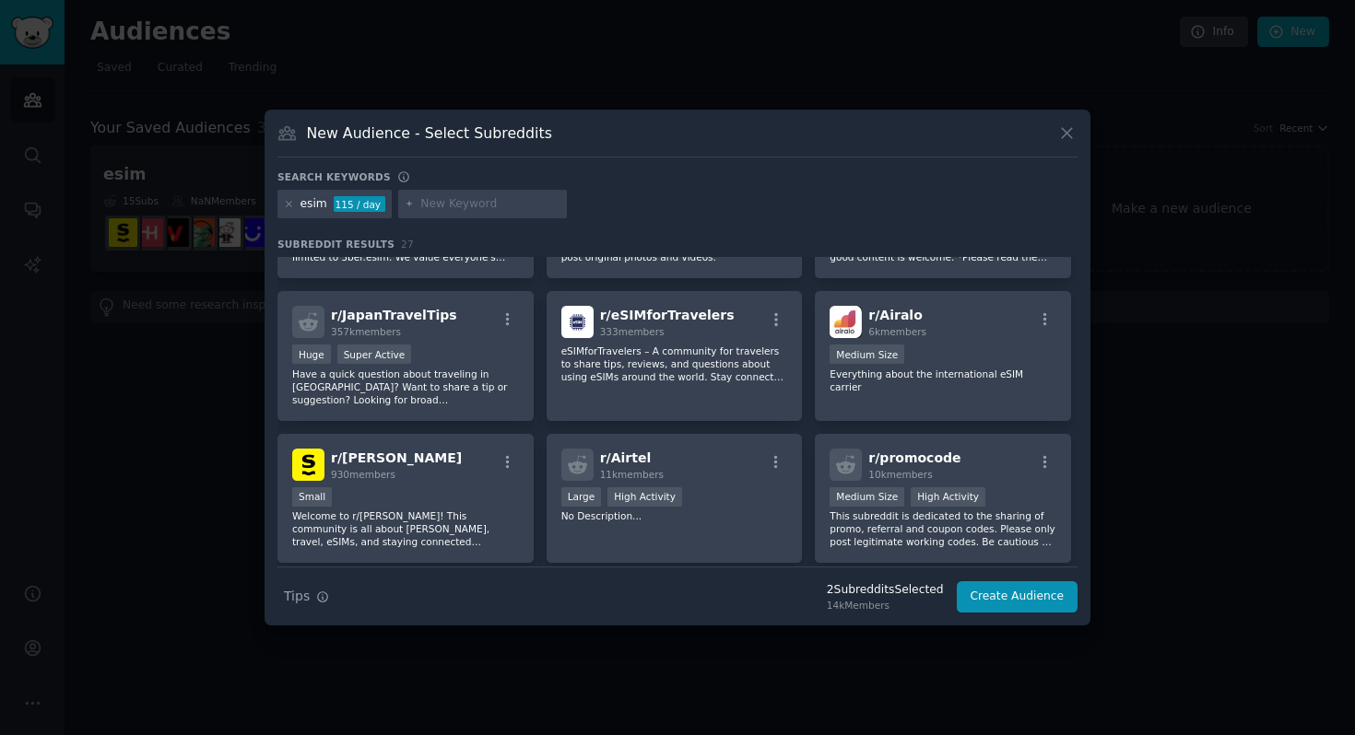
scroll to position [525, 0]
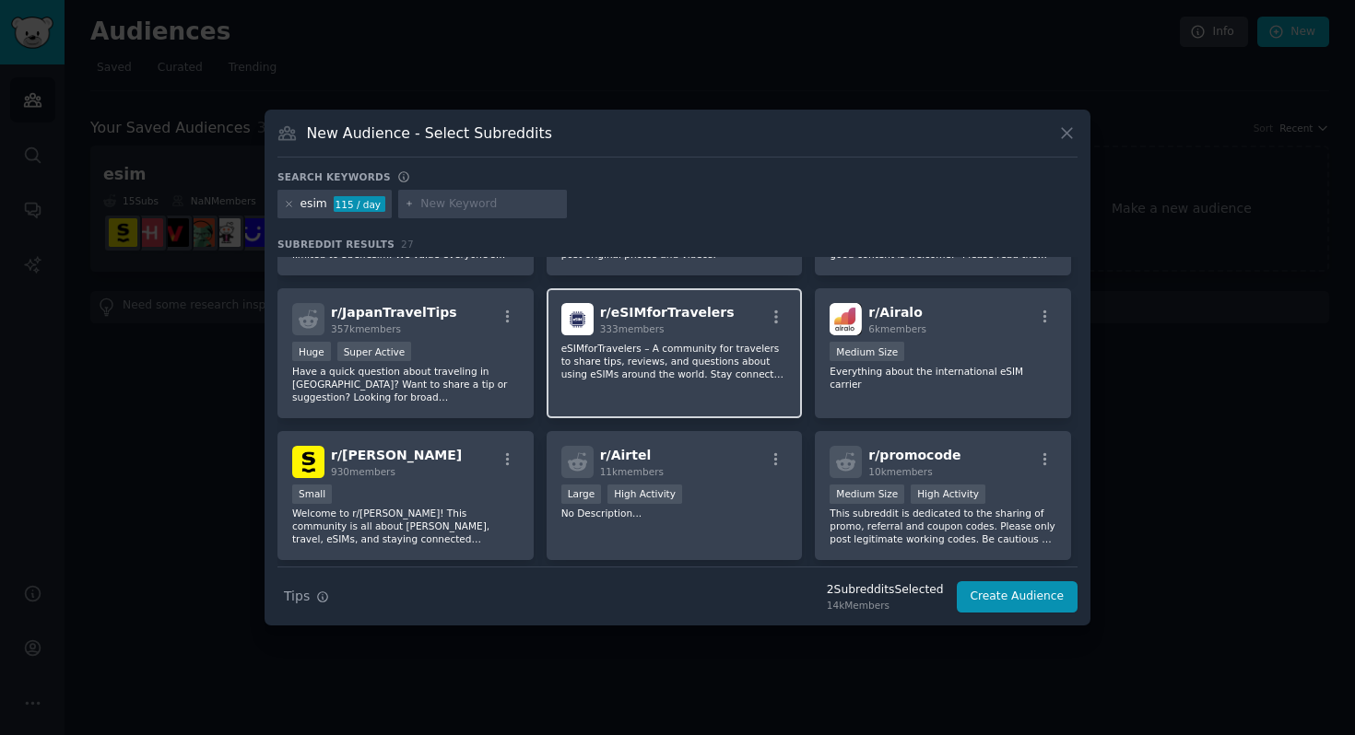
click at [685, 358] on p "eSIMforTravelers – A community for travelers to share tips, reviews, and questi…" at bounding box center [674, 361] width 227 height 39
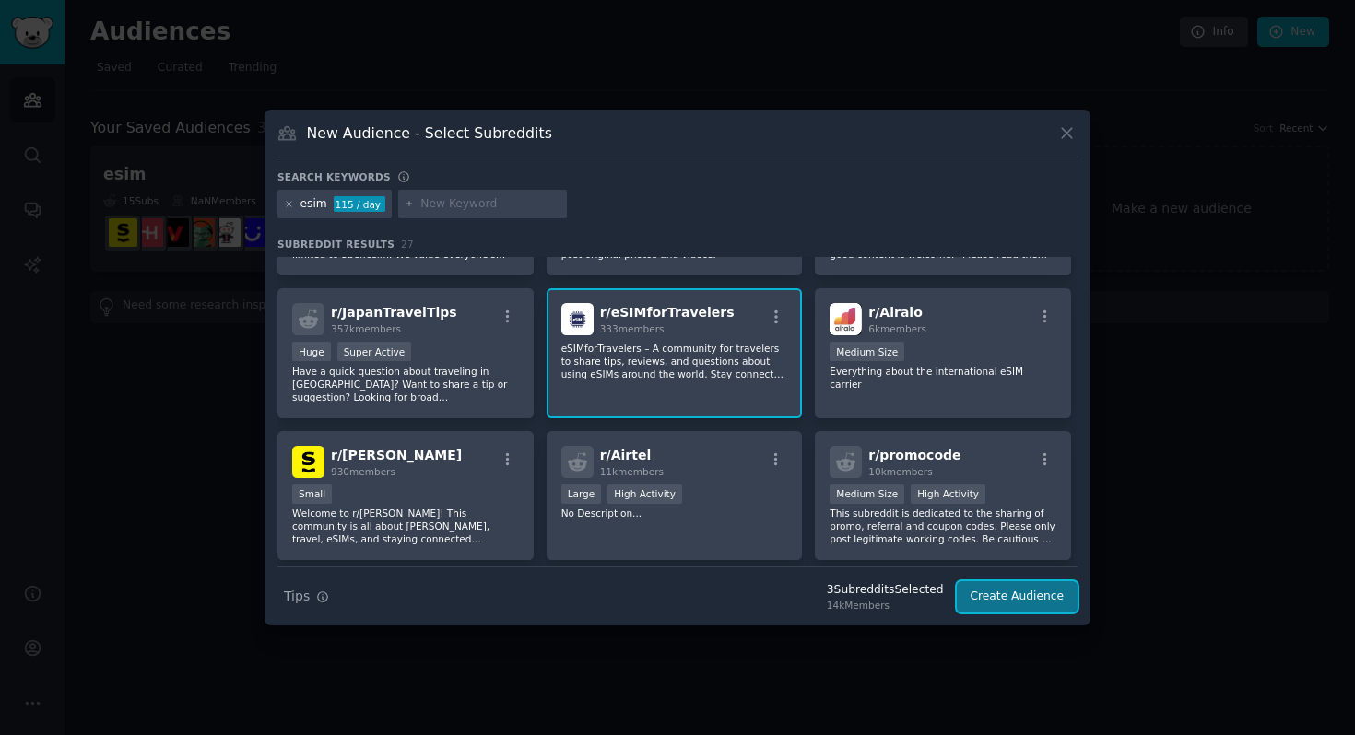
click at [1027, 602] on button "Create Audience" at bounding box center [1017, 596] width 122 height 31
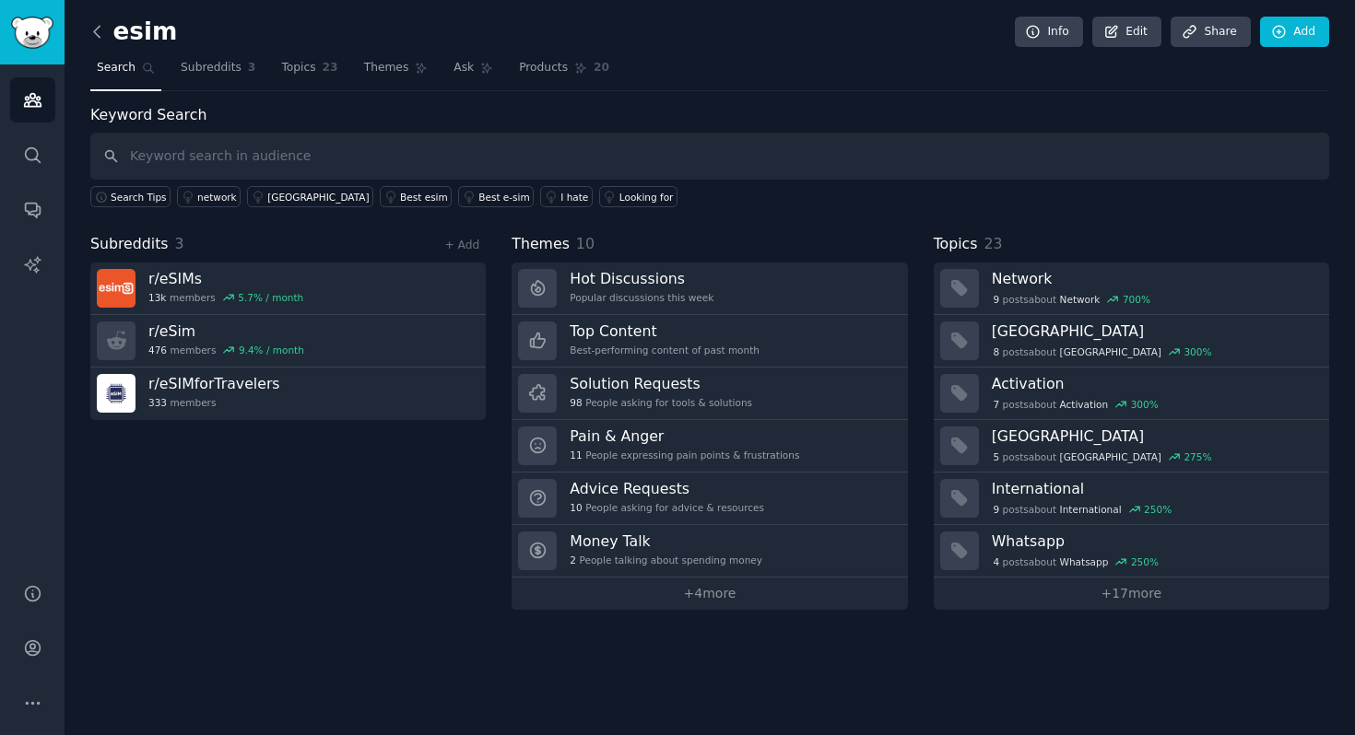
click at [100, 29] on icon at bounding box center [97, 31] width 19 height 19
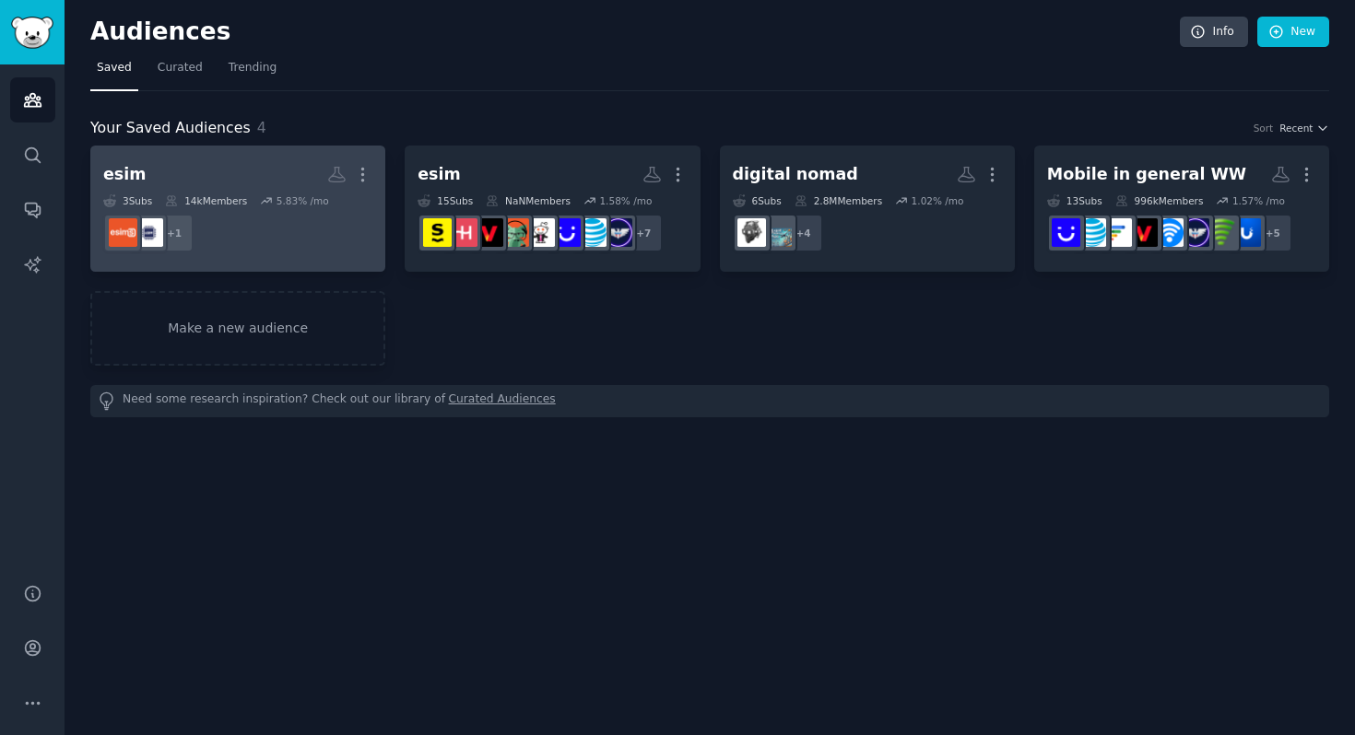
click at [245, 200] on div "14k Members" at bounding box center [206, 200] width 82 height 13
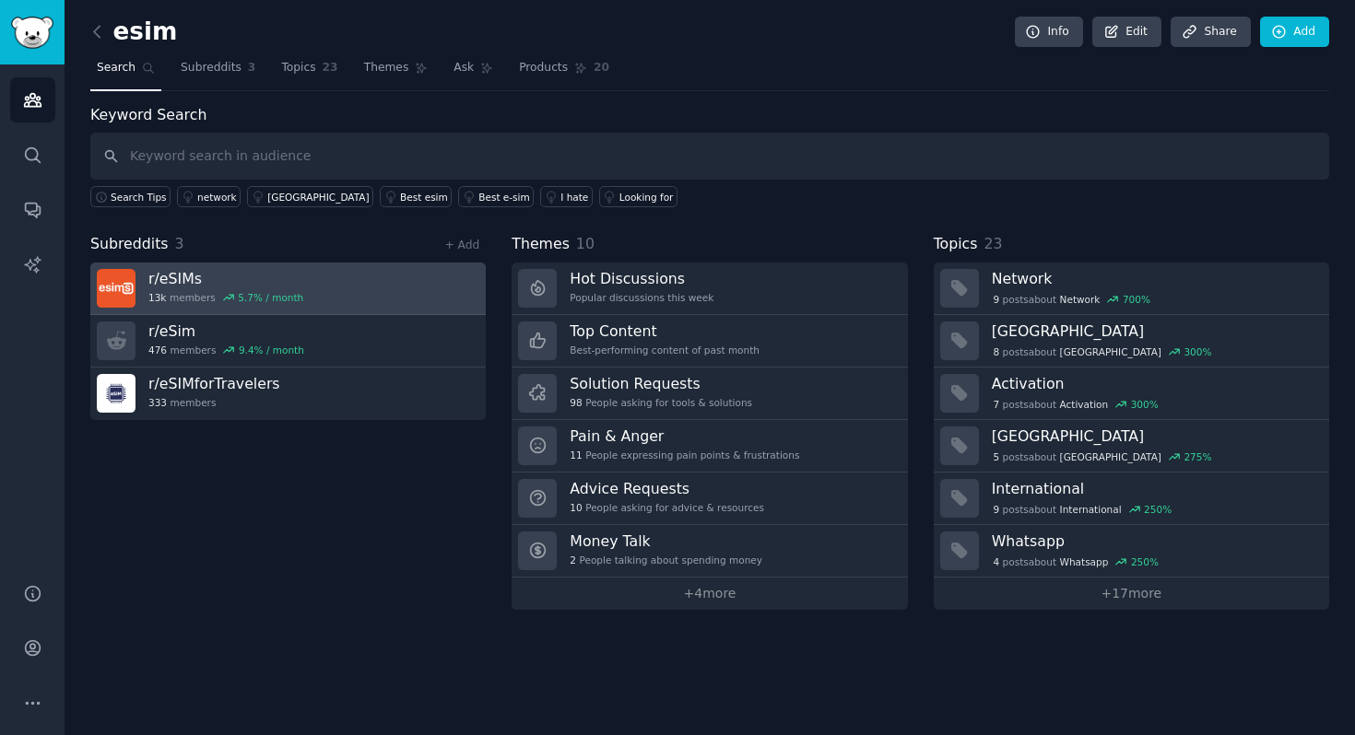
click at [362, 306] on link "r/ eSIMs 13k members 5.7 % / month" at bounding box center [287, 289] width 395 height 53
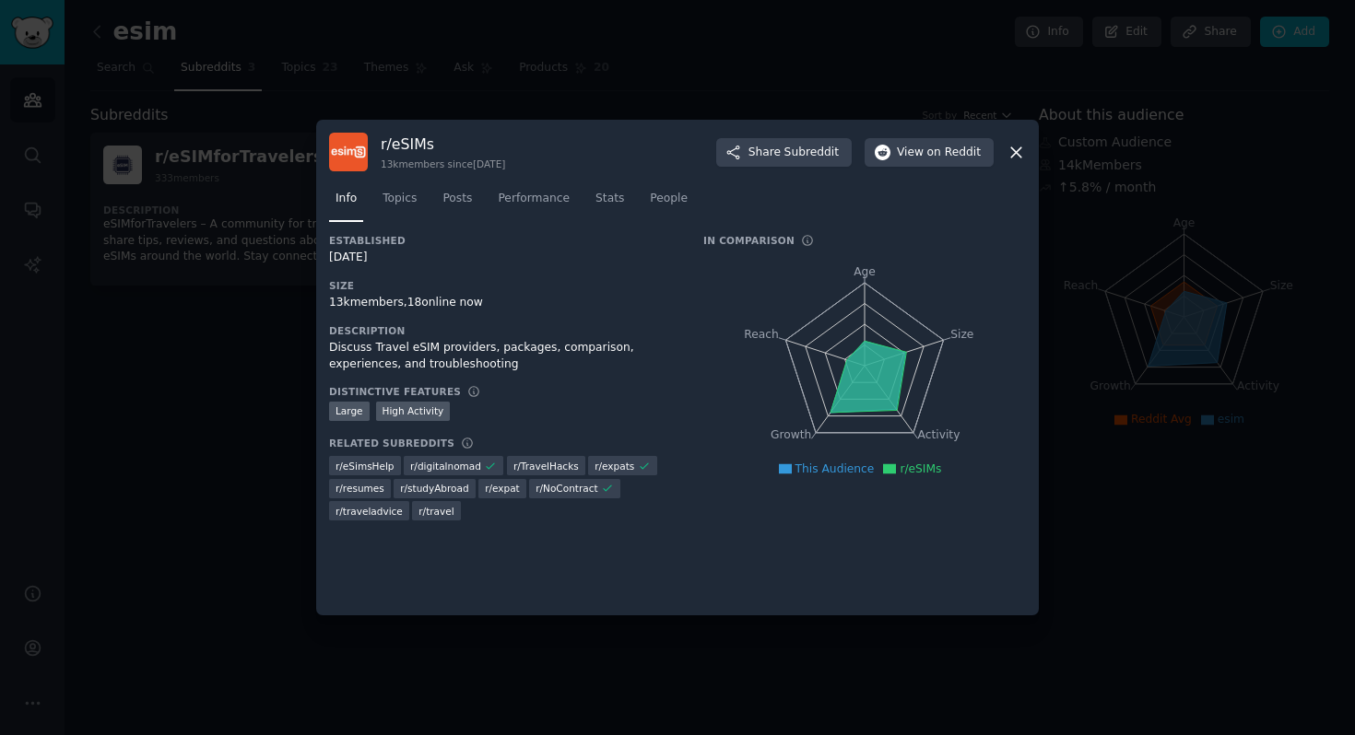
click at [167, 334] on div at bounding box center [677, 367] width 1355 height 735
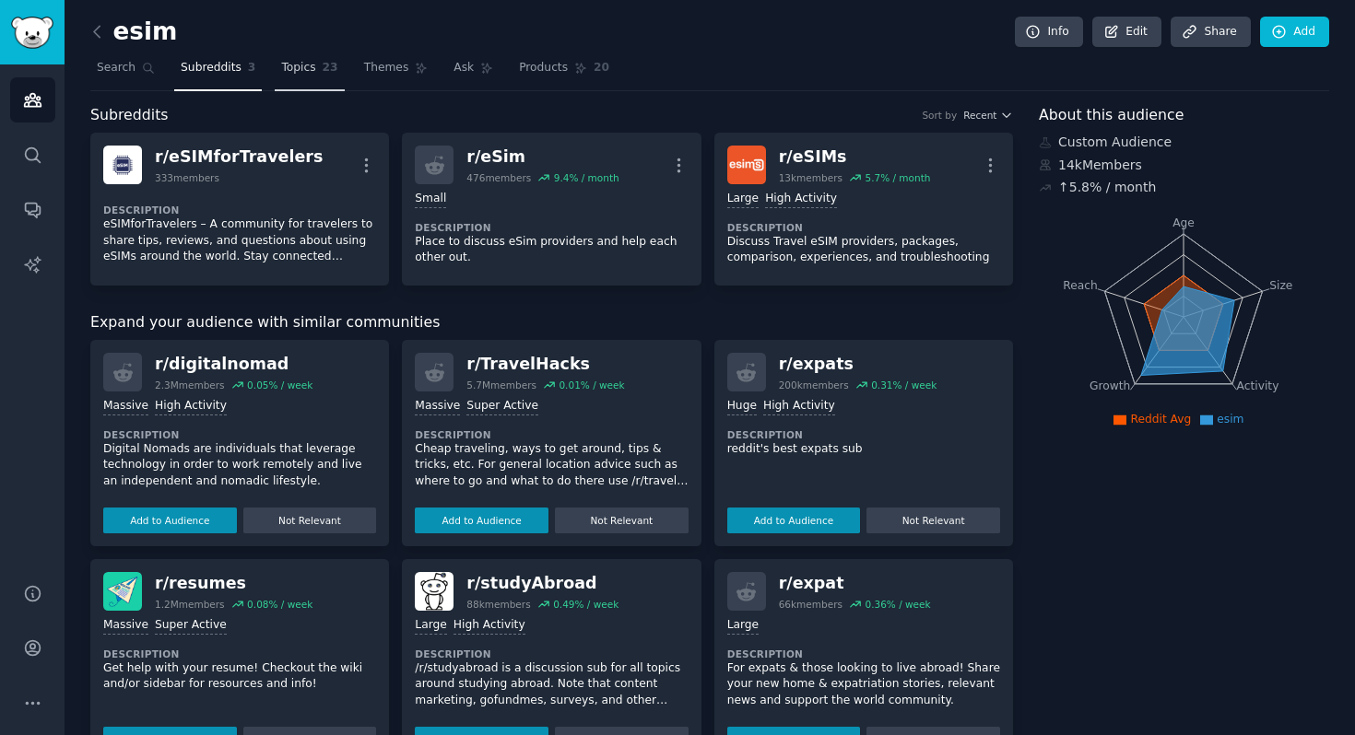
click at [325, 61] on span "23" at bounding box center [331, 68] width 16 height 17
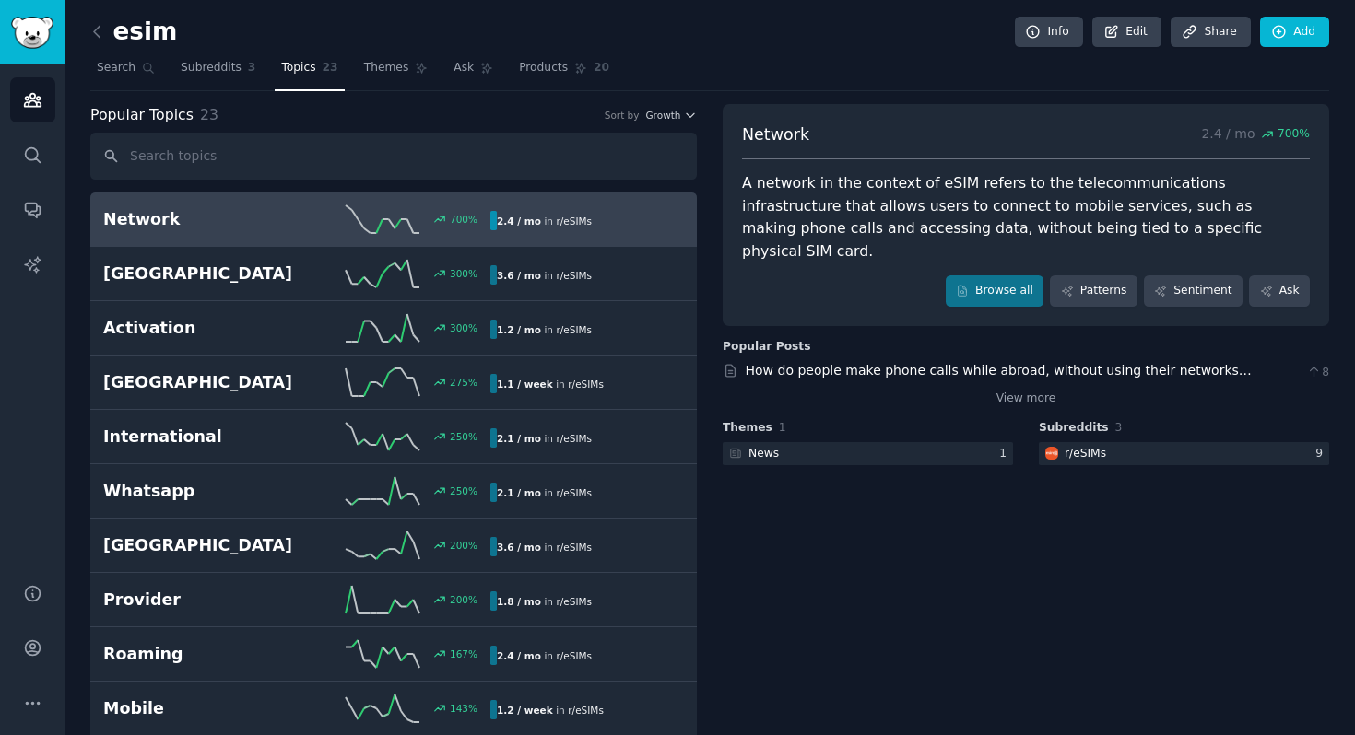
click at [249, 218] on h2 "Network" at bounding box center [200, 219] width 194 height 23
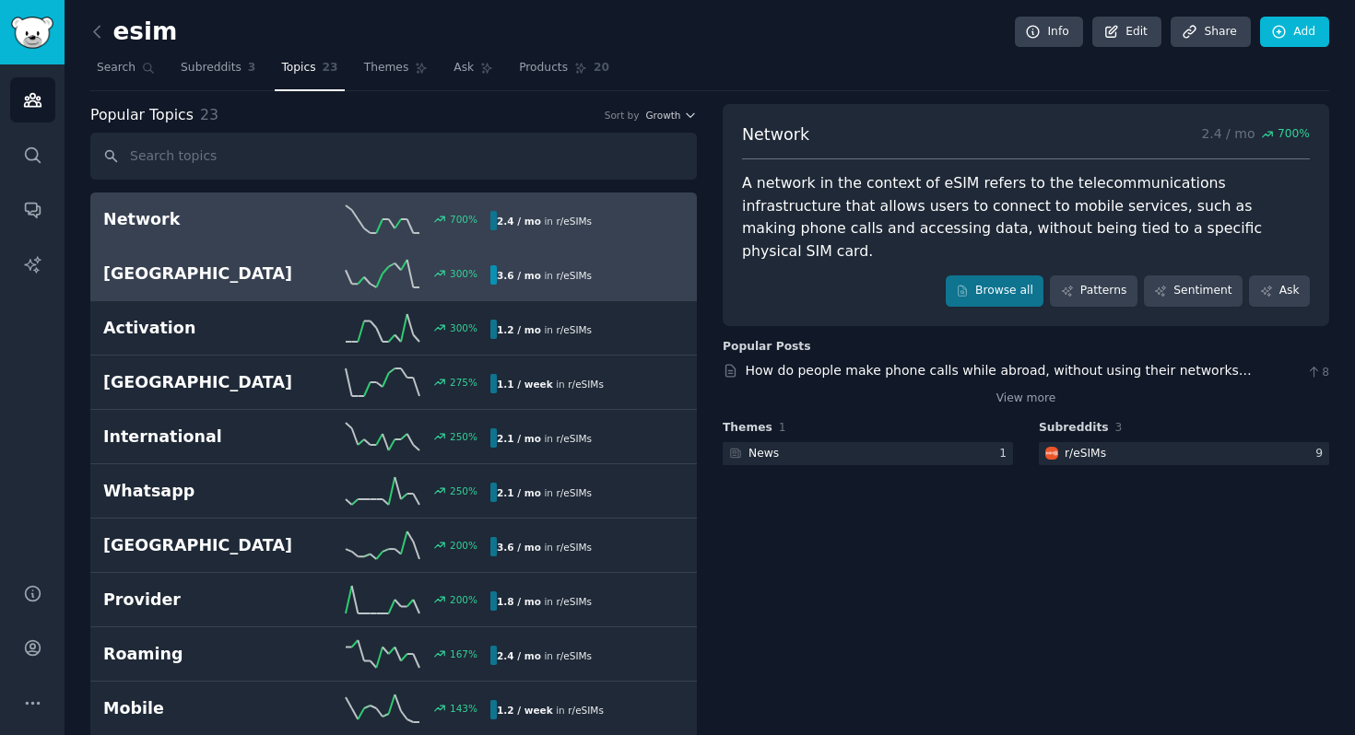
click at [558, 288] on link "France 300 % 3.6 / mo in r/ eSIMs" at bounding box center [393, 274] width 606 height 54
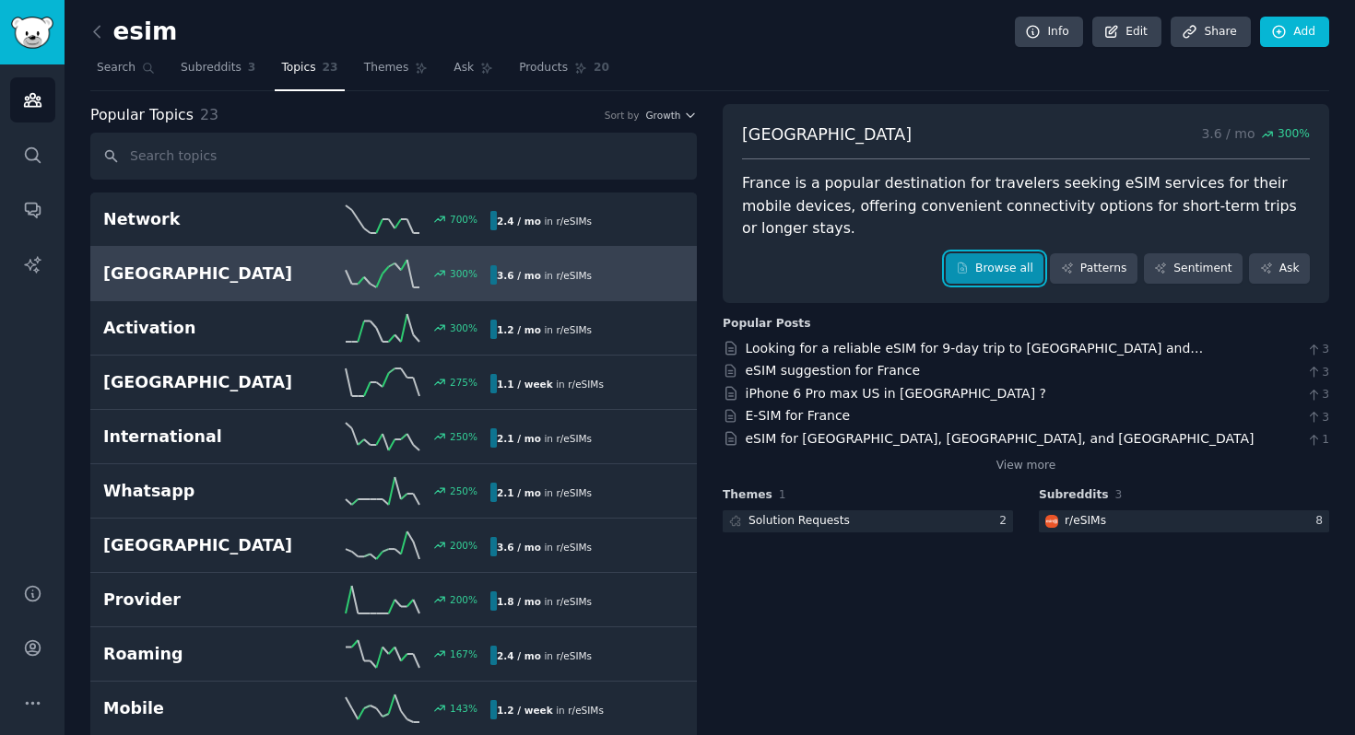
click at [992, 253] on link "Browse all" at bounding box center [994, 268] width 99 height 31
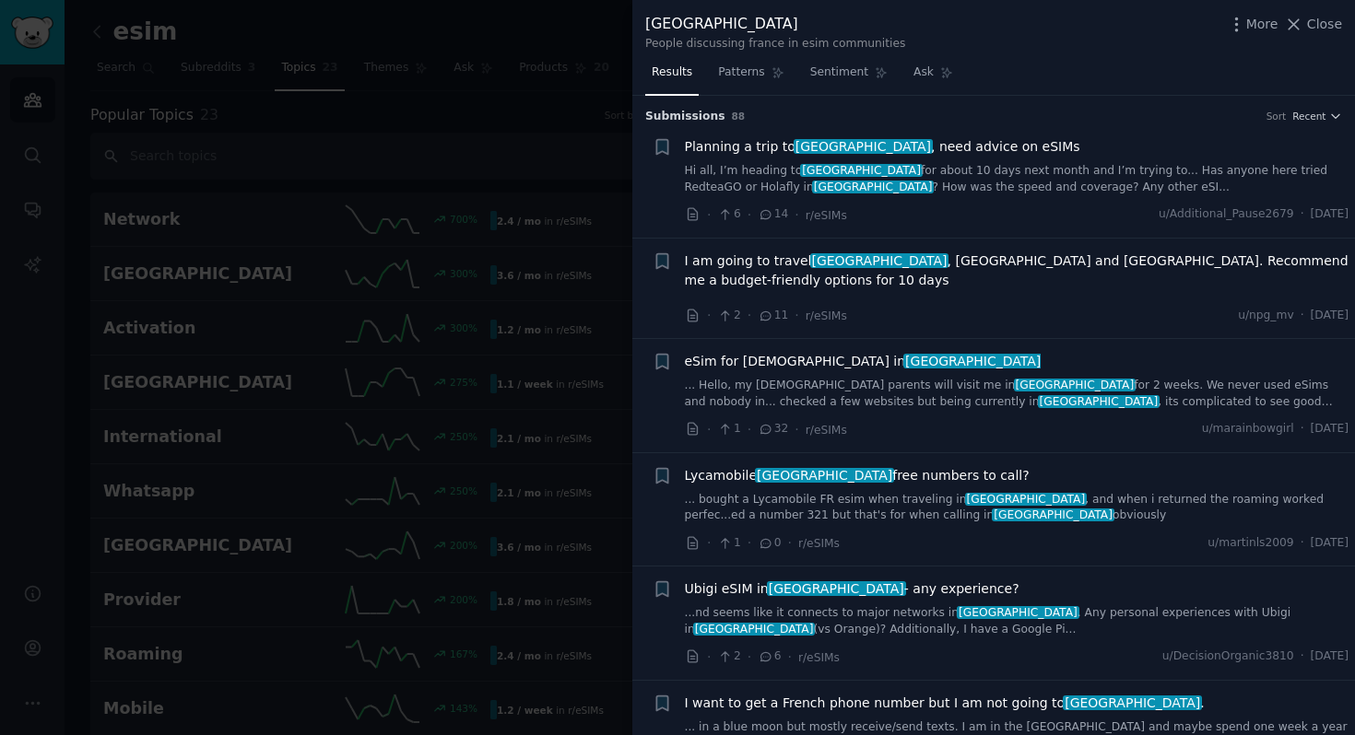
click at [1024, 285] on div "I am going to travel france , Italy and Switzerland. Recommend me a budget-frie…" at bounding box center [1017, 289] width 664 height 75
click at [956, 378] on link "... Hello, my Canadian parents will visit me in france for 2 weeks. We never us…" at bounding box center [1017, 394] width 664 height 32
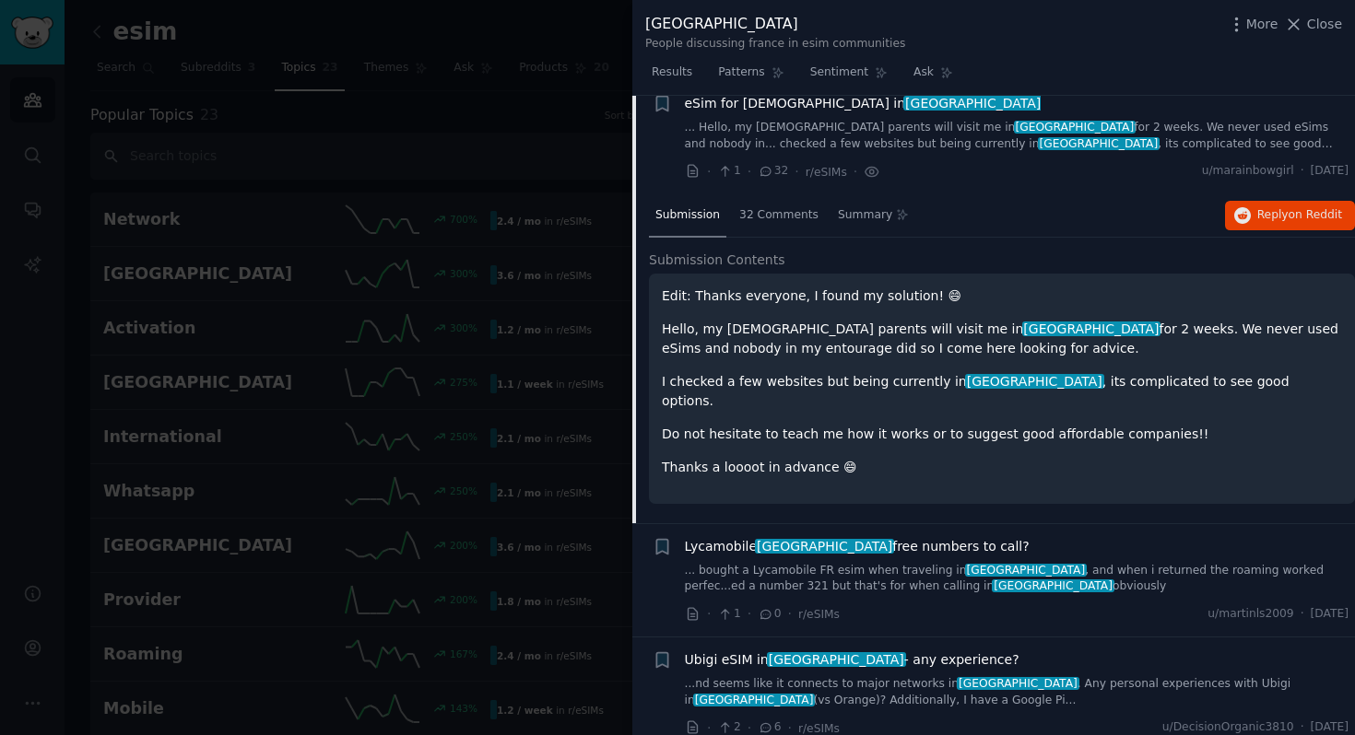
scroll to position [257, 0]
click at [795, 195] on div "32 Comments" at bounding box center [779, 217] width 92 height 44
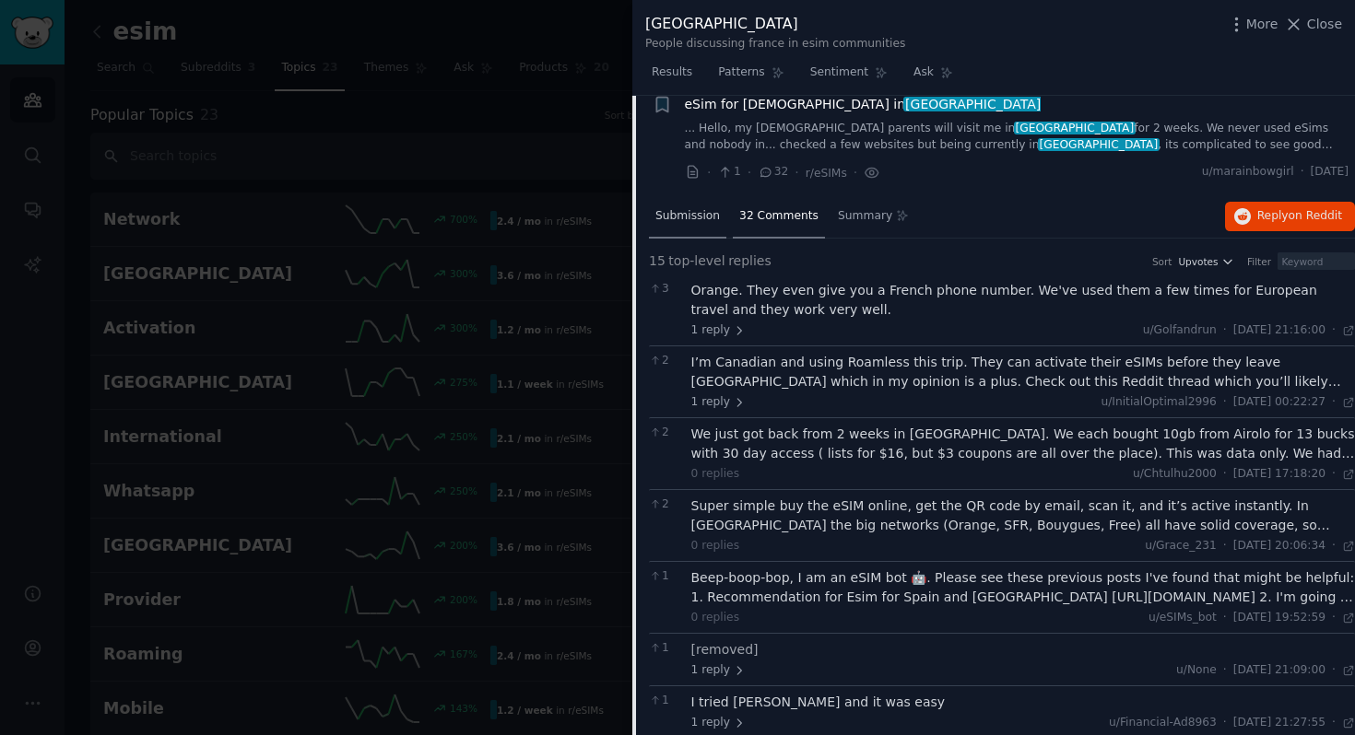
click at [692, 208] on span "Submission" at bounding box center [687, 216] width 65 height 17
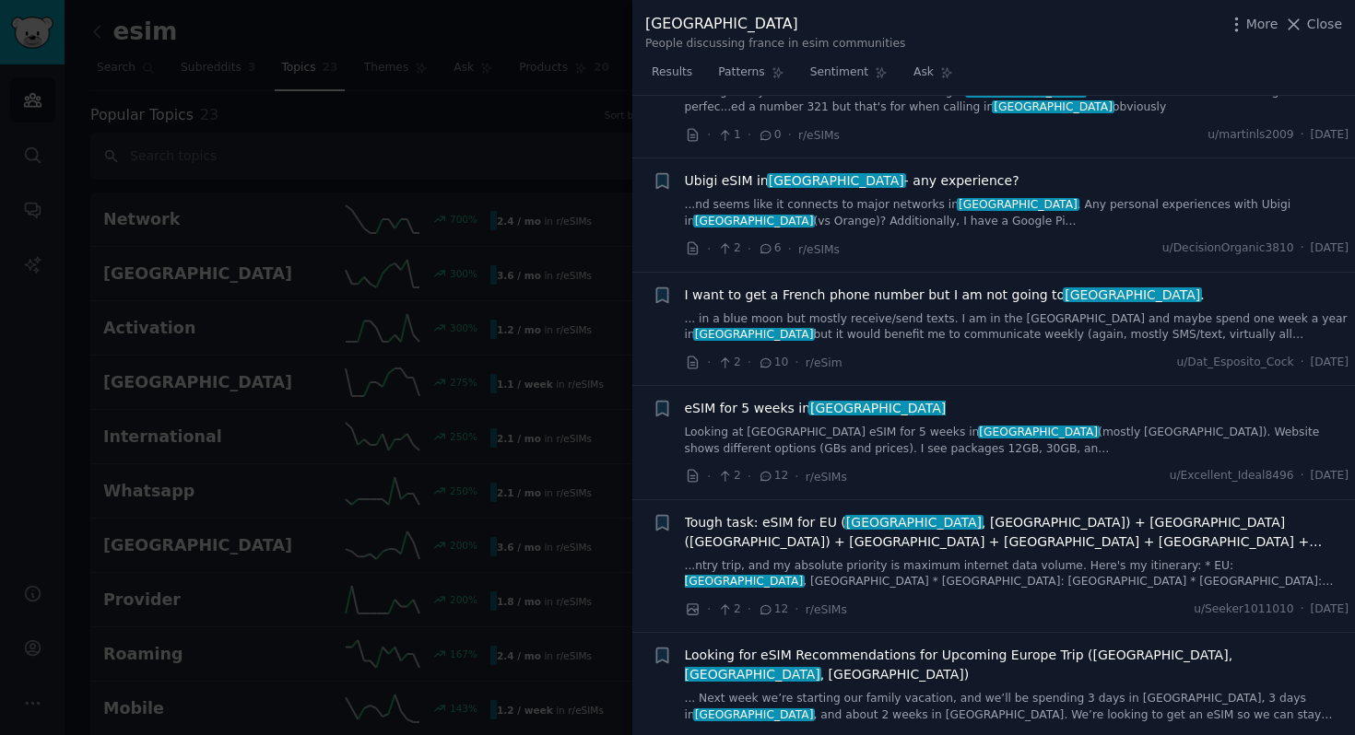
scroll to position [739, 0]
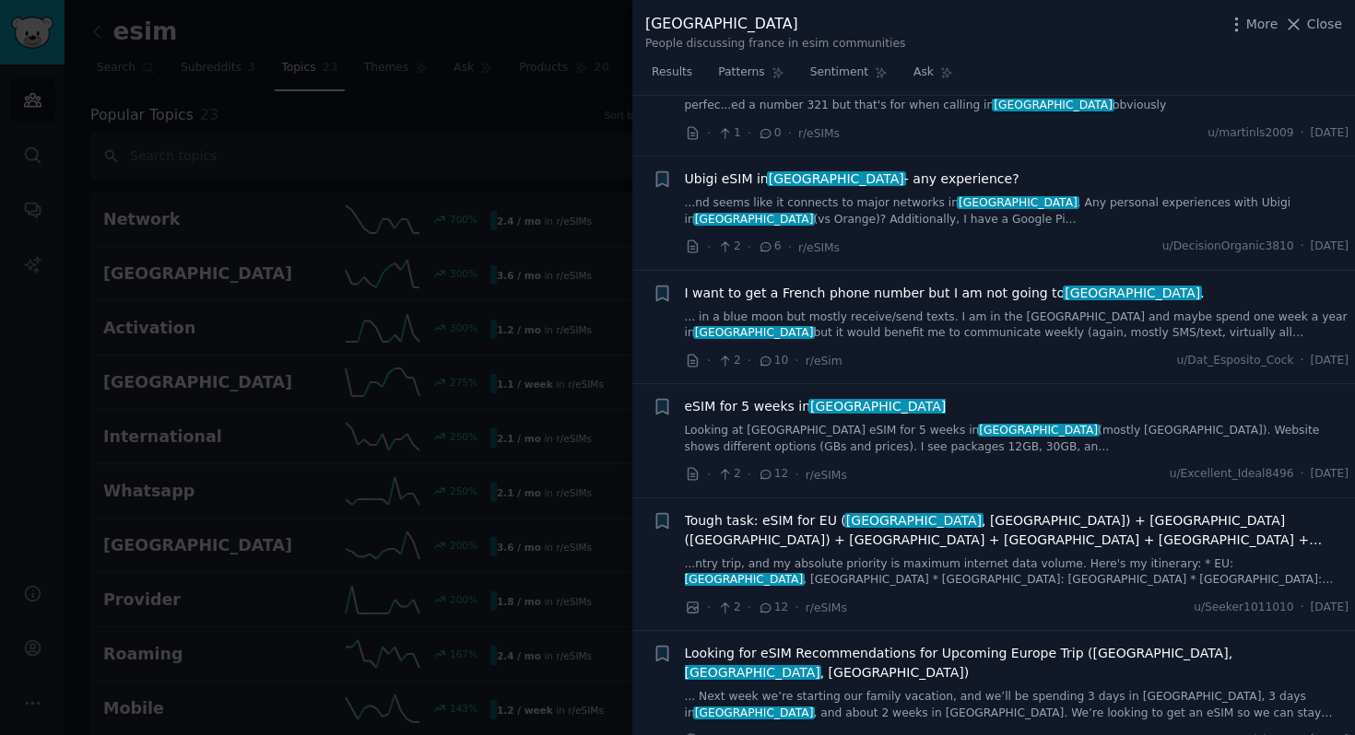
click at [964, 423] on link "Looking at Orange eSIM for 5 weeks in france (mostly Paris). Website shows diff…" at bounding box center [1017, 439] width 664 height 32
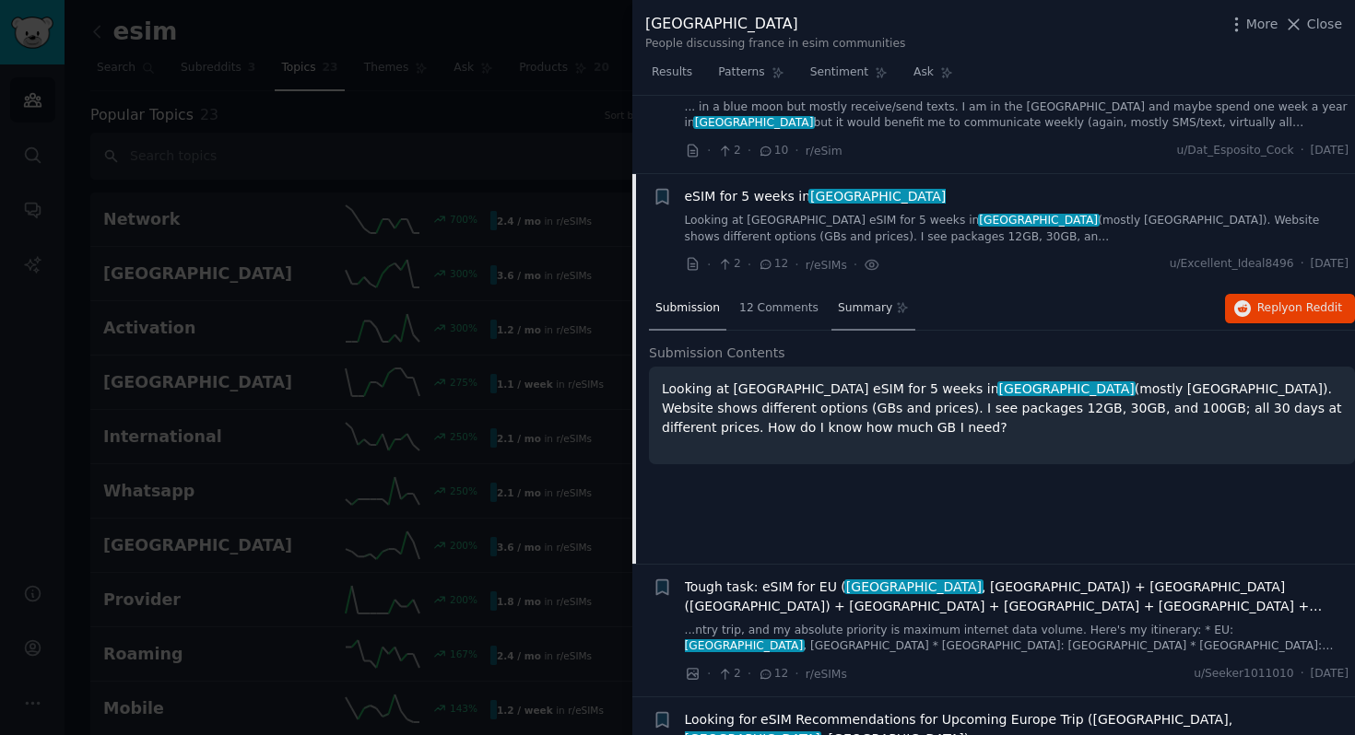
scroll to position [619, 0]
click at [773, 301] on span "12 Comments" at bounding box center [778, 309] width 79 height 17
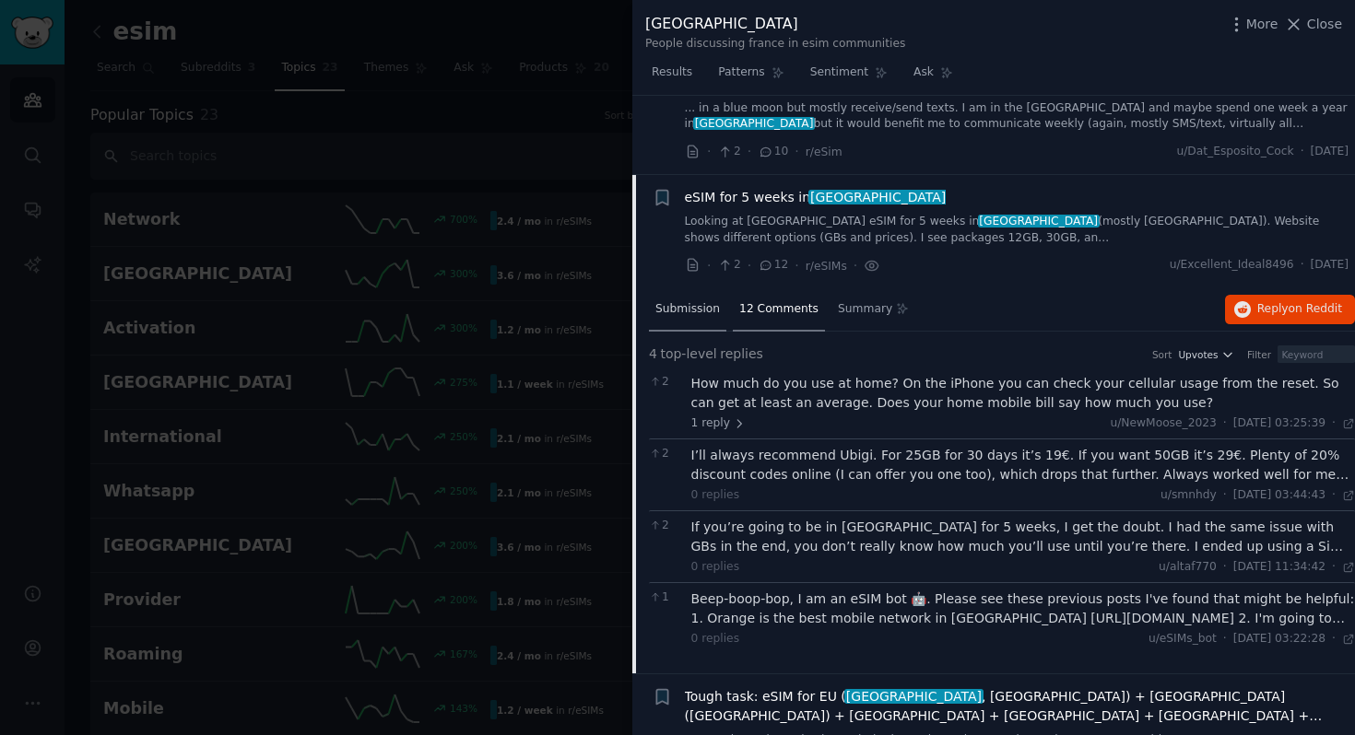
click at [690, 301] on span "Submission" at bounding box center [687, 309] width 65 height 17
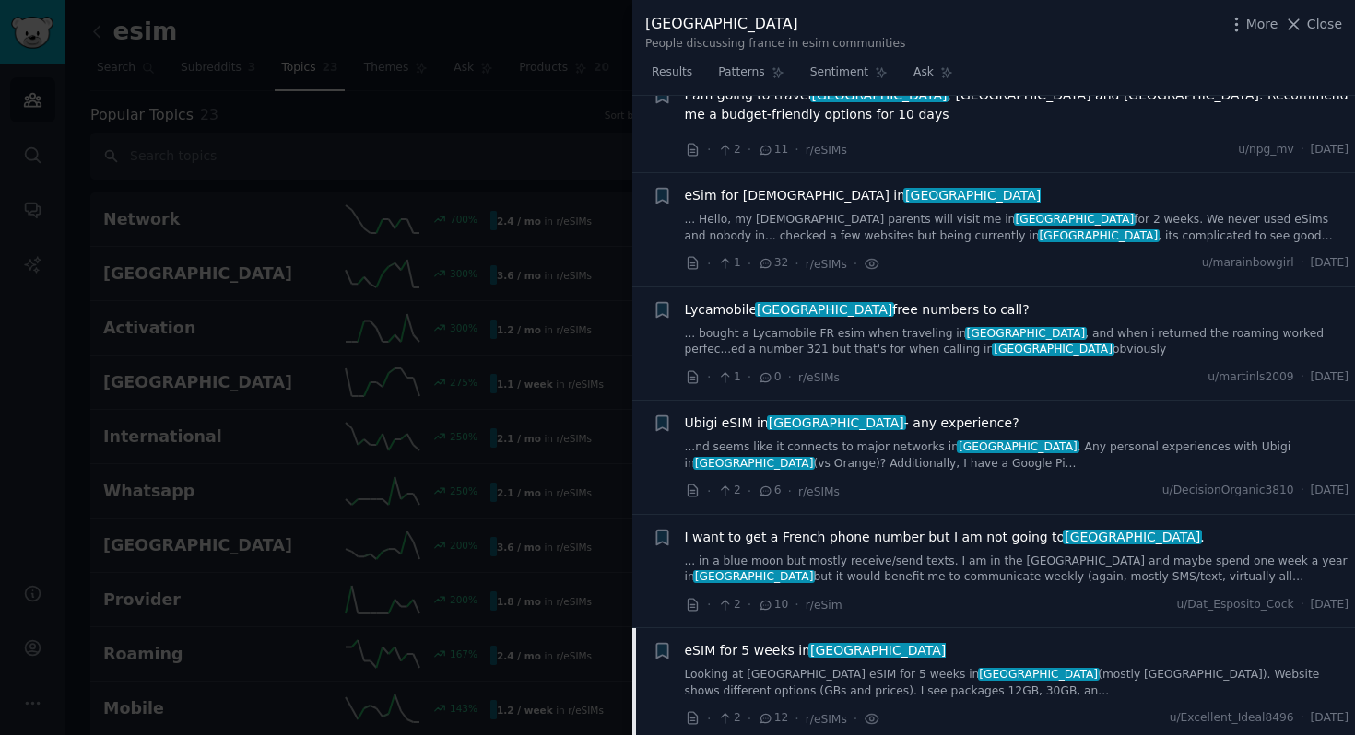
scroll to position [164, 0]
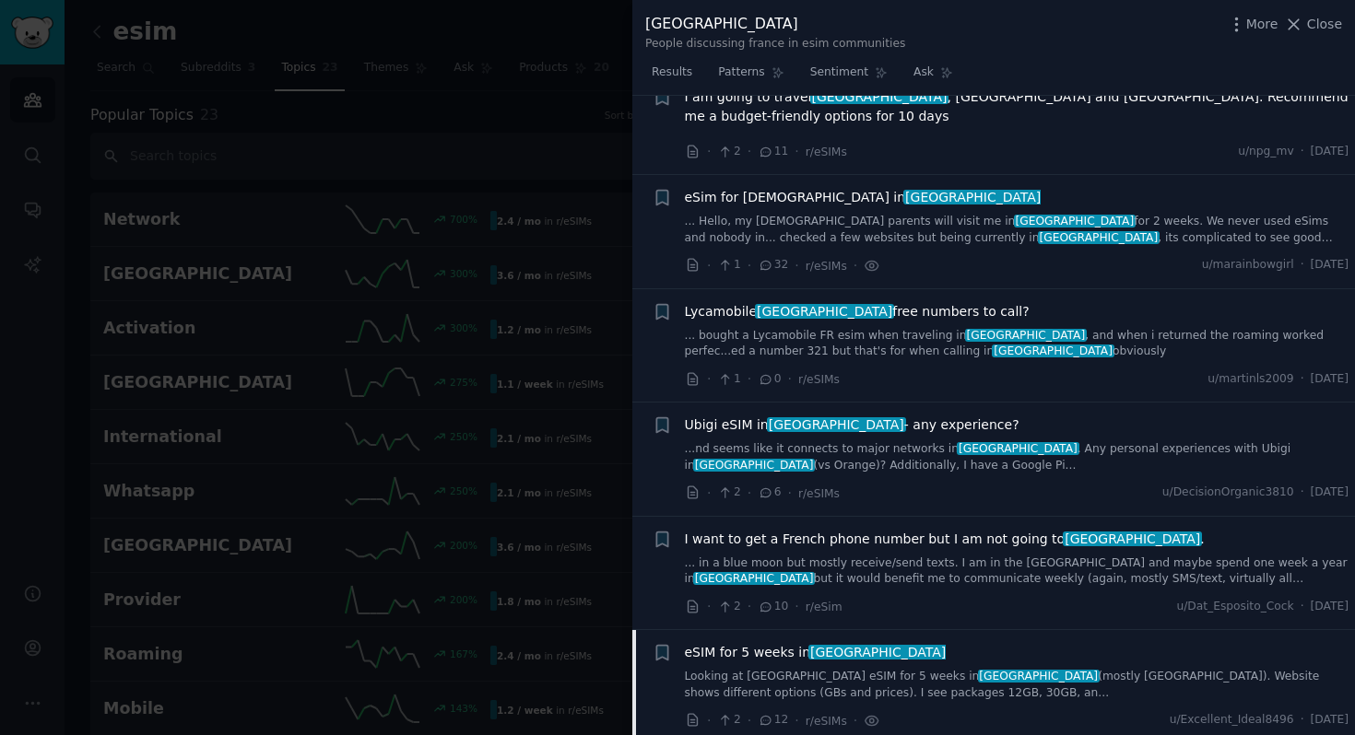
click at [1322, 35] on div "More Close" at bounding box center [1283, 24] width 115 height 23
click at [1307, 32] on button "Close" at bounding box center [1313, 24] width 58 height 19
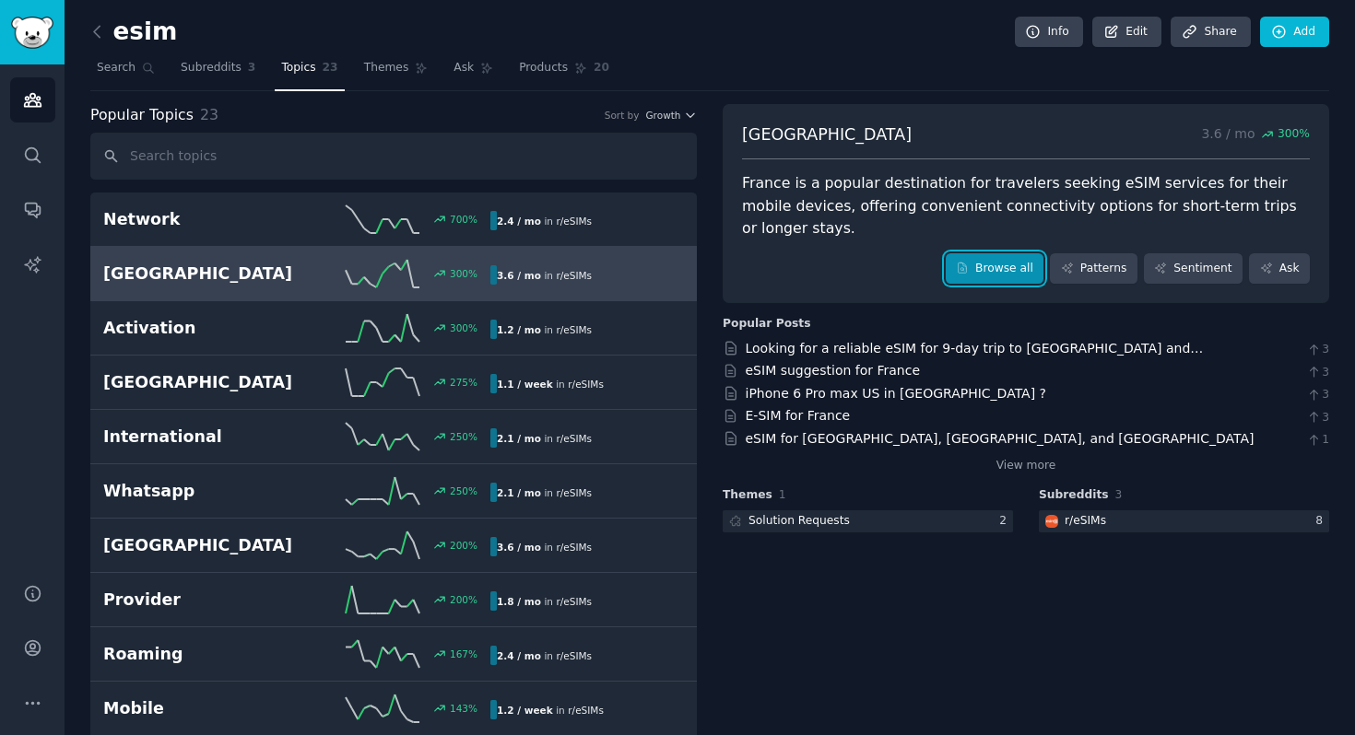
click at [997, 253] on link "Browse all" at bounding box center [994, 268] width 99 height 31
